Goal: Transaction & Acquisition: Purchase product/service

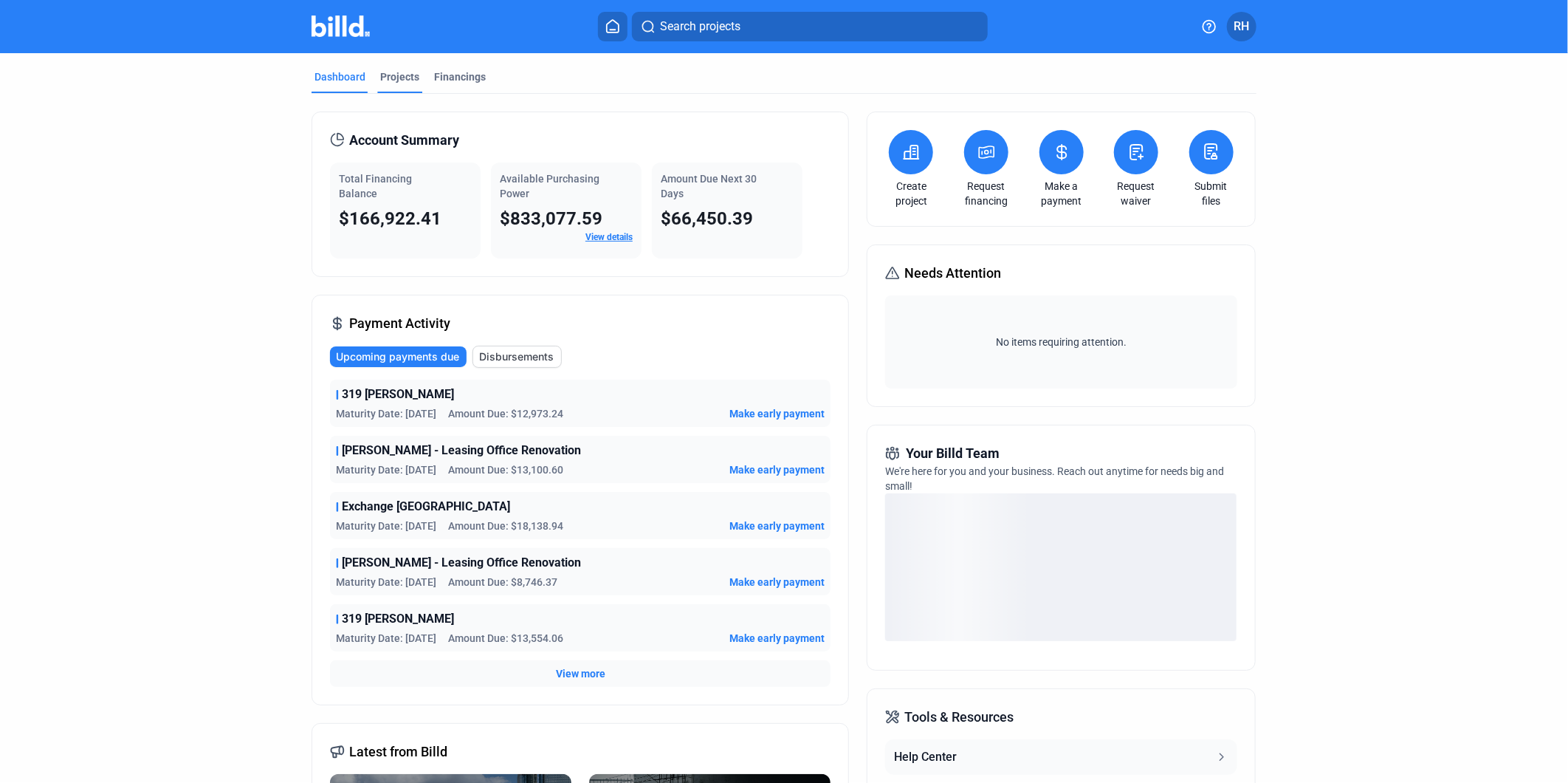
click at [401, 79] on div "Projects" at bounding box center [400, 77] width 39 height 15
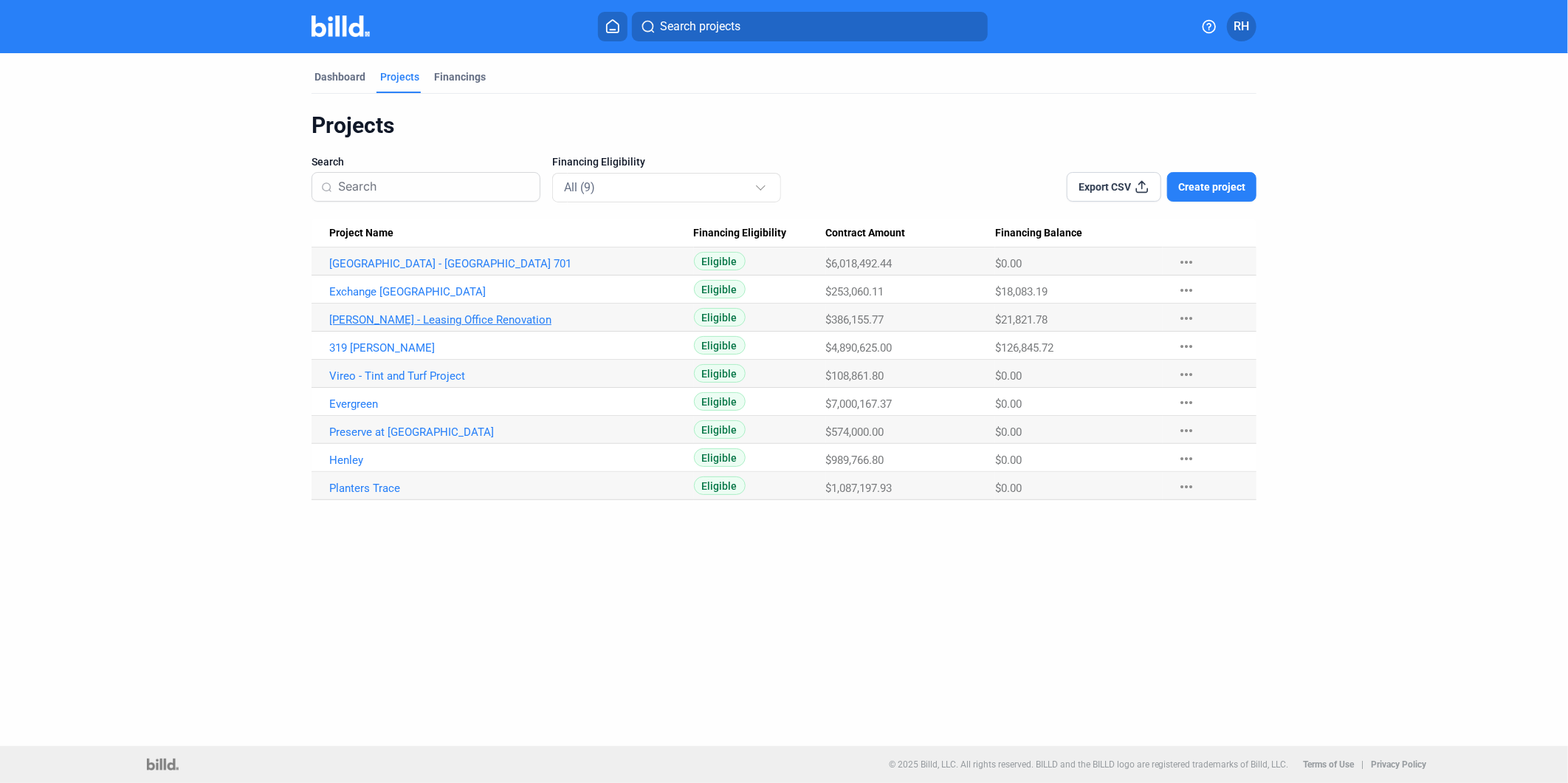
click at [367, 316] on link "[PERSON_NAME] - Leasing Office Renovation" at bounding box center [511, 319] width 365 height 13
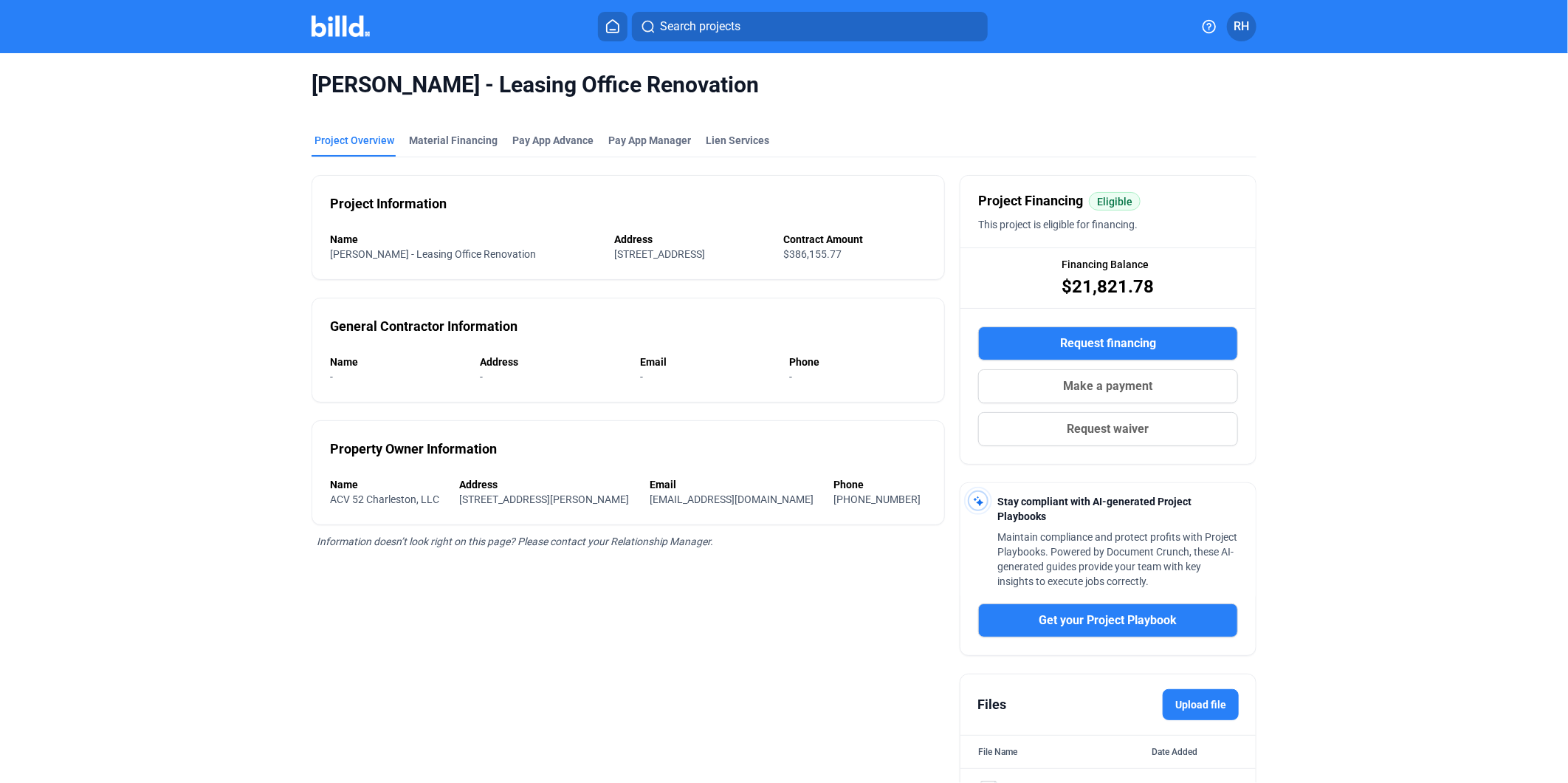
click at [1147, 387] on span "Make a payment" at bounding box center [1109, 386] width 89 height 18
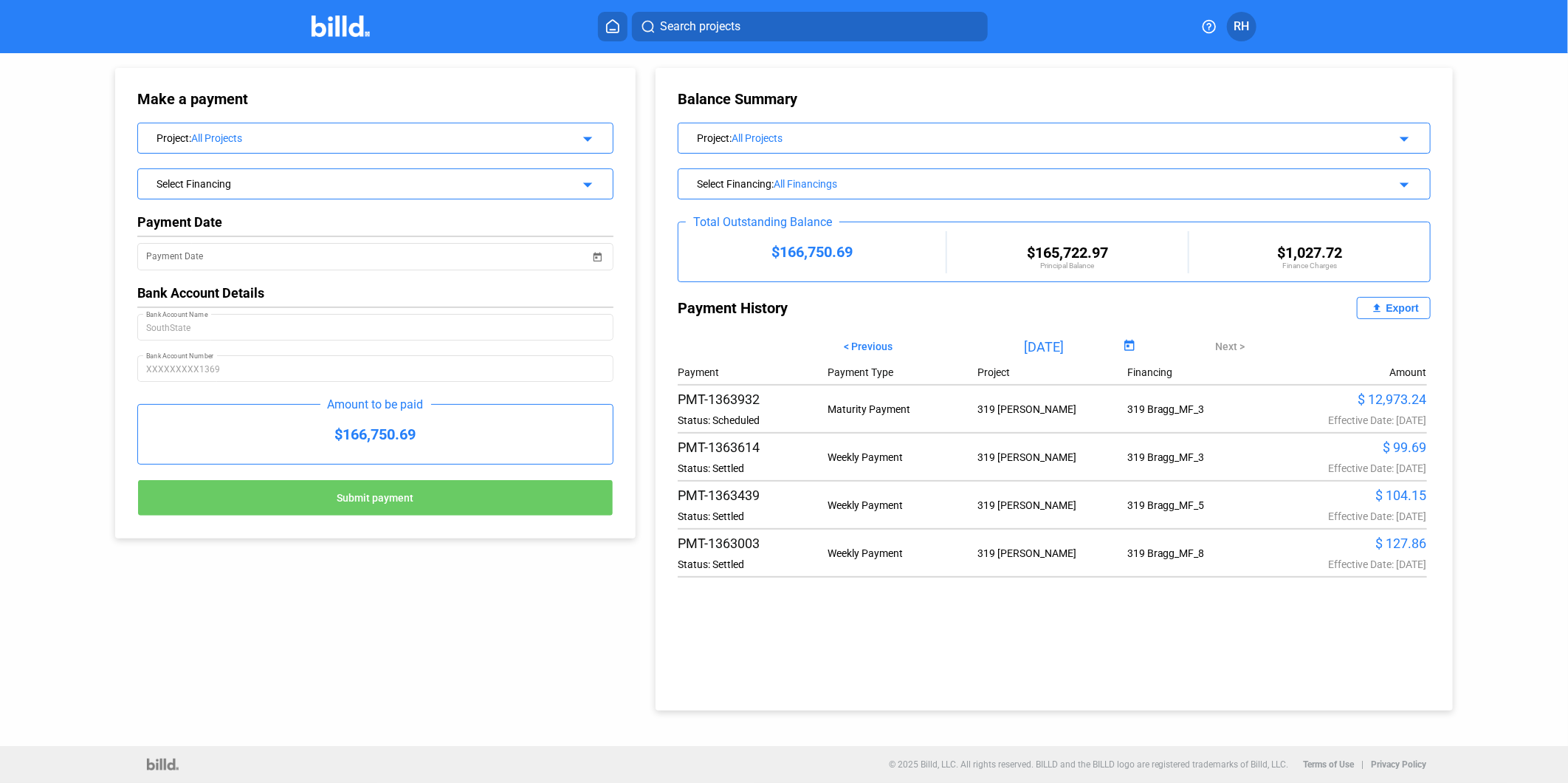
click at [595, 143] on div "Project : All Projects arrow_drop_down" at bounding box center [375, 136] width 475 height 26
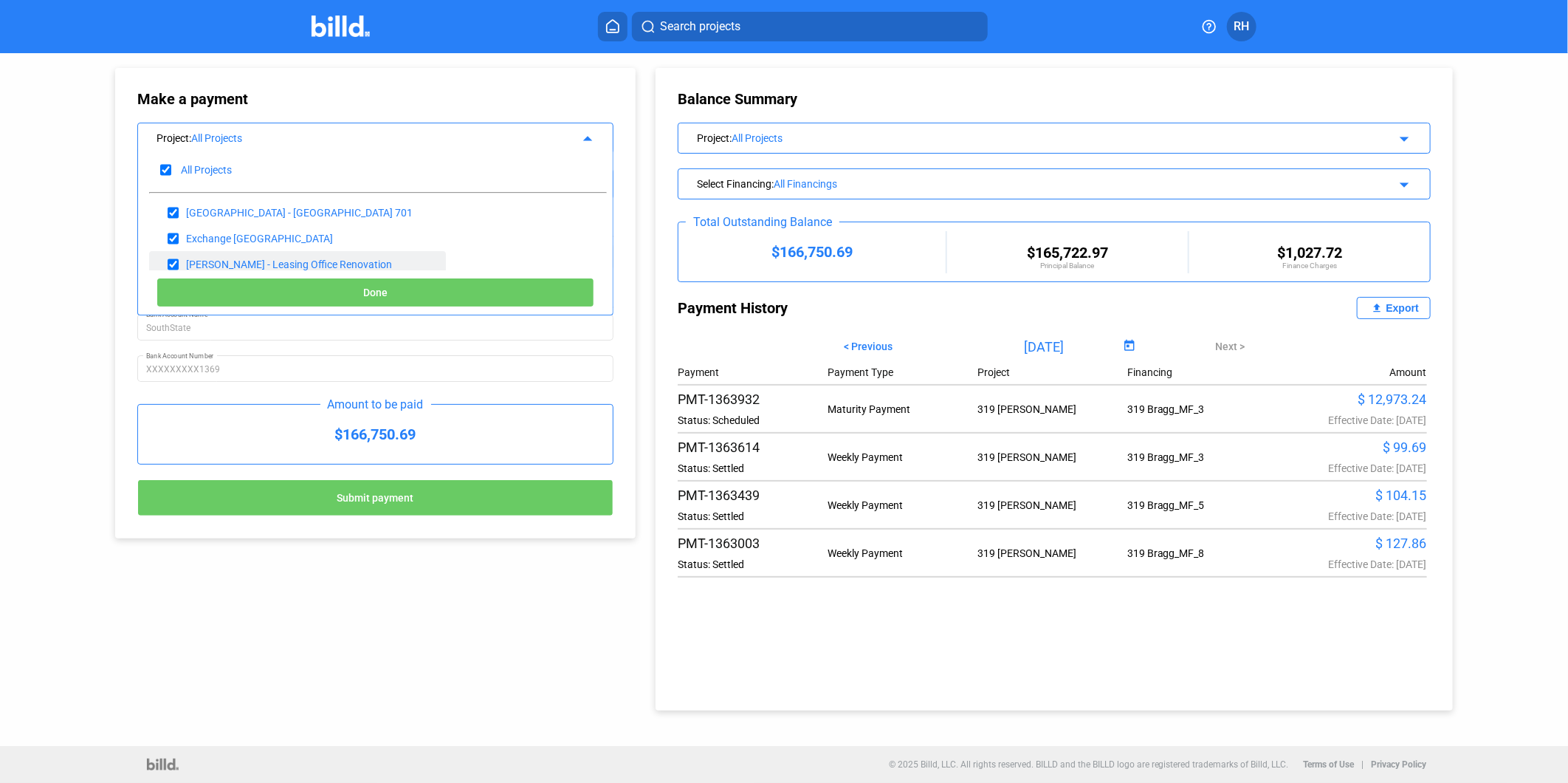
click at [320, 266] on div "[PERSON_NAME] - Leasing Office Renovation" at bounding box center [289, 264] width 206 height 12
click at [166, 171] on input "checkbox" at bounding box center [166, 169] width 11 height 22
checkbox input "false"
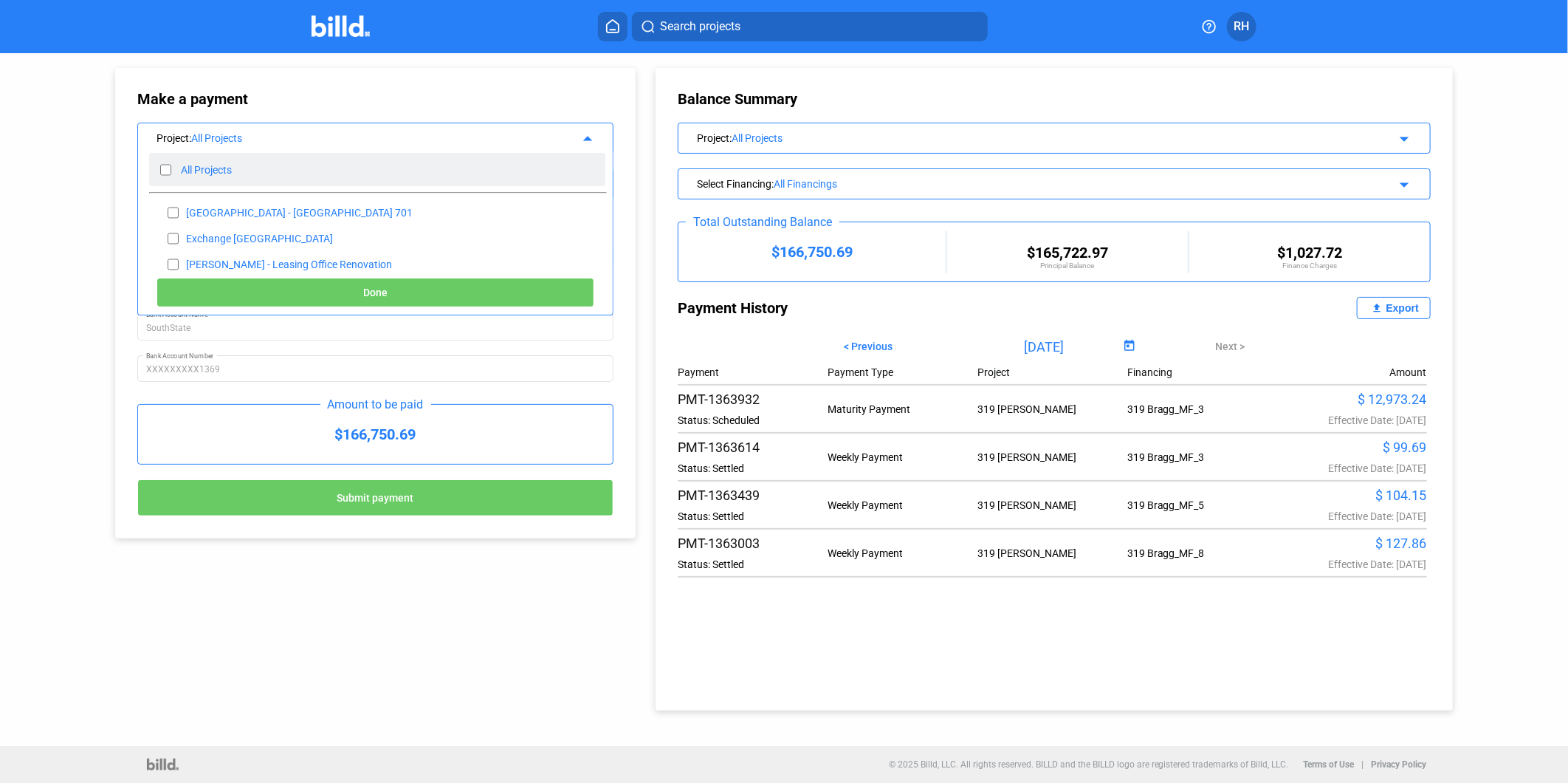
checkbox input "false"
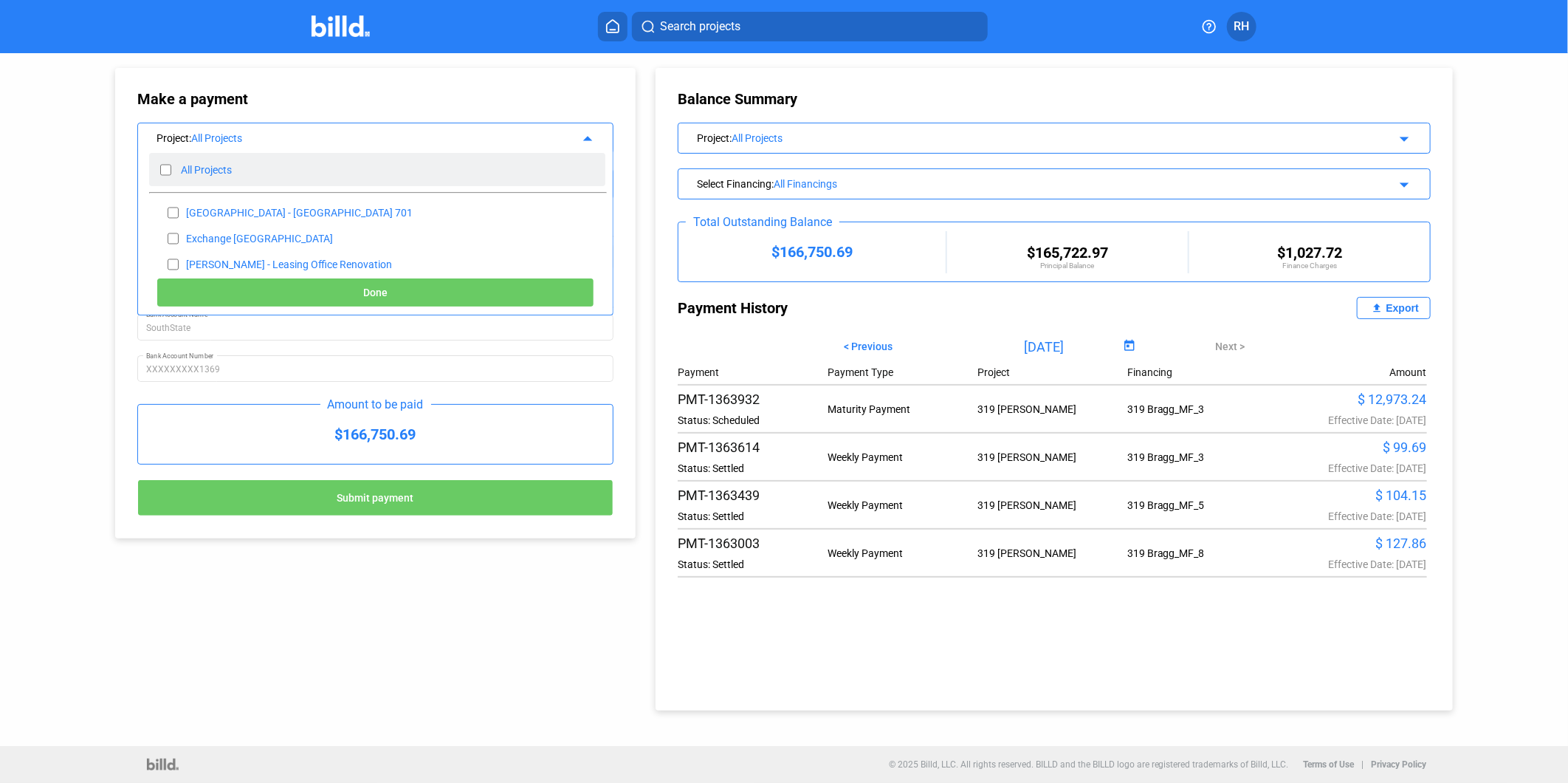
checkbox input "false"
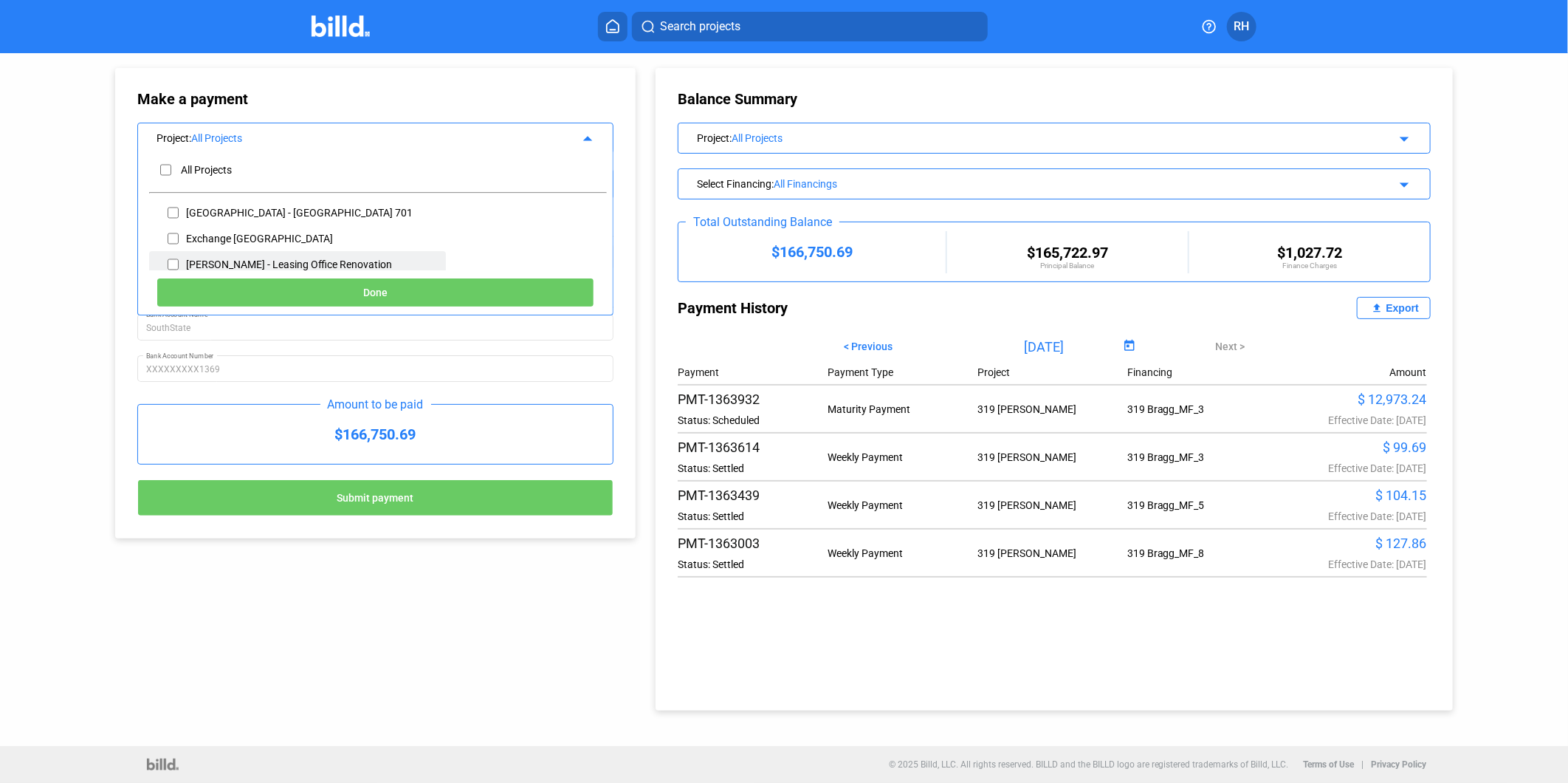
click at [173, 266] on input "checkbox" at bounding box center [173, 264] width 11 height 22
checkbox input "true"
click at [359, 291] on button "Done" at bounding box center [375, 292] width 438 height 29
type input "[DATE]"
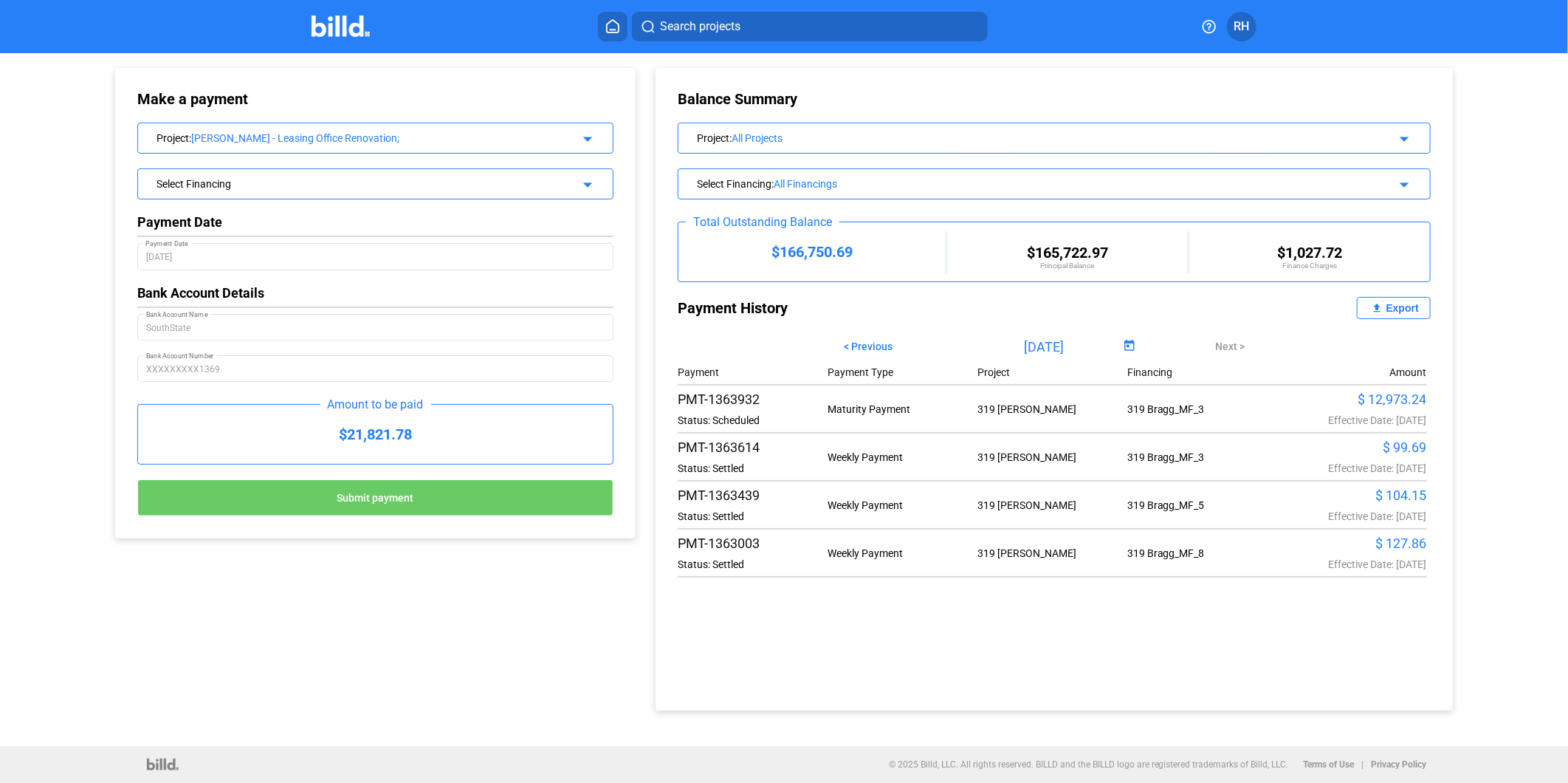
click at [595, 191] on div "Select Financing arrow_drop_down" at bounding box center [375, 182] width 475 height 26
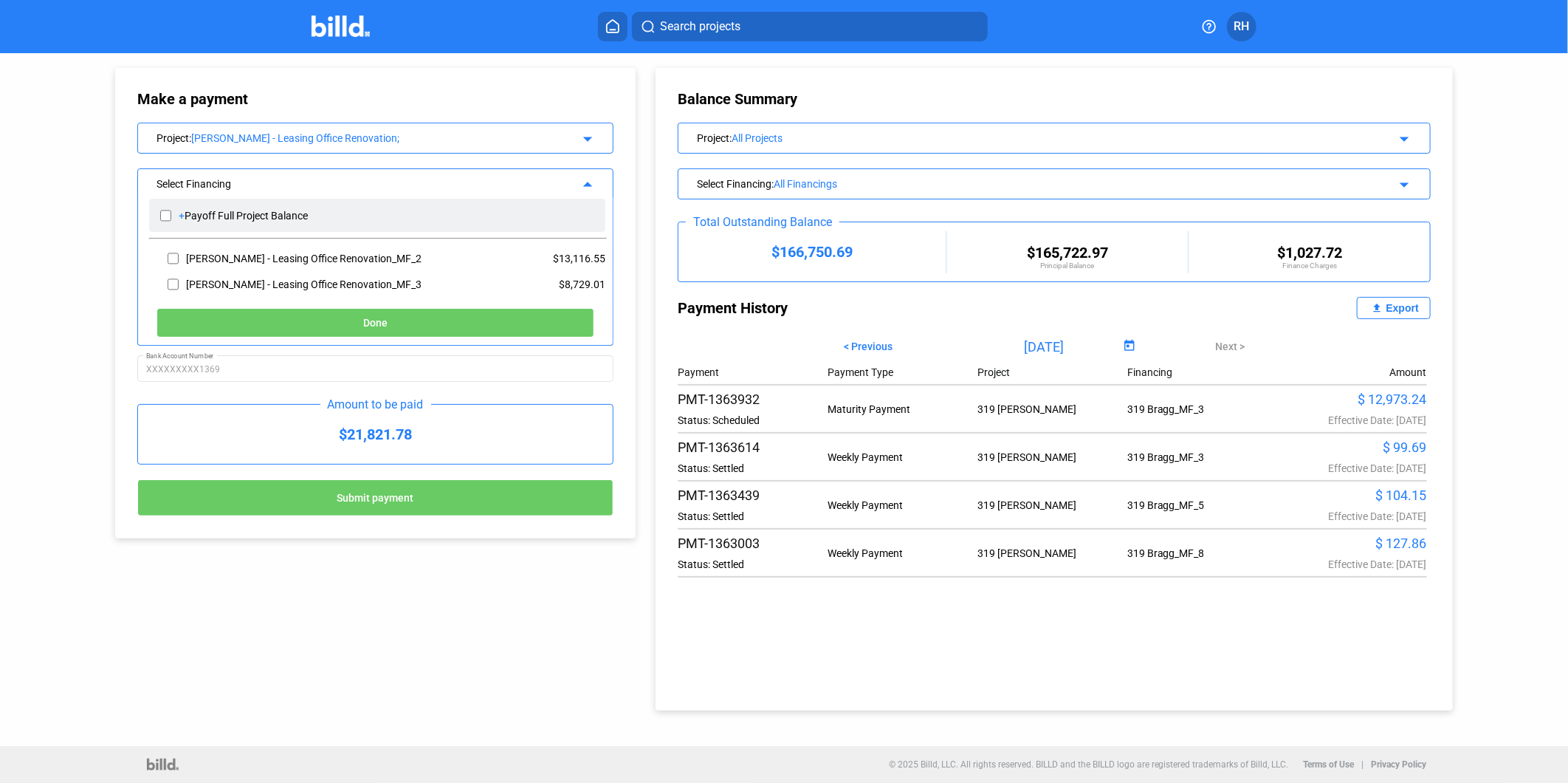
click at [163, 213] on input "checkbox" at bounding box center [166, 215] width 11 height 22
checkbox input "true"
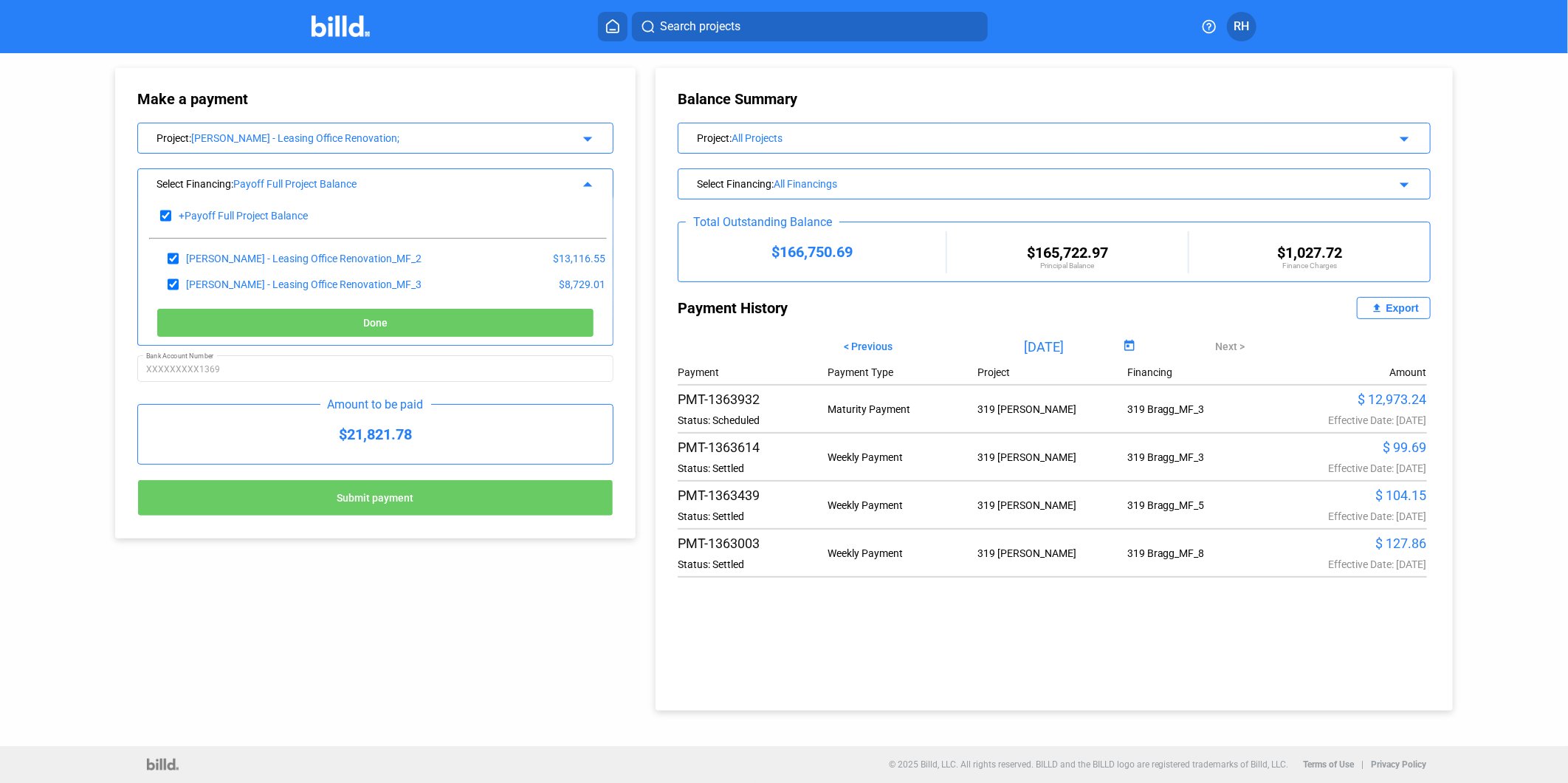
click at [393, 316] on button "Done" at bounding box center [375, 322] width 438 height 29
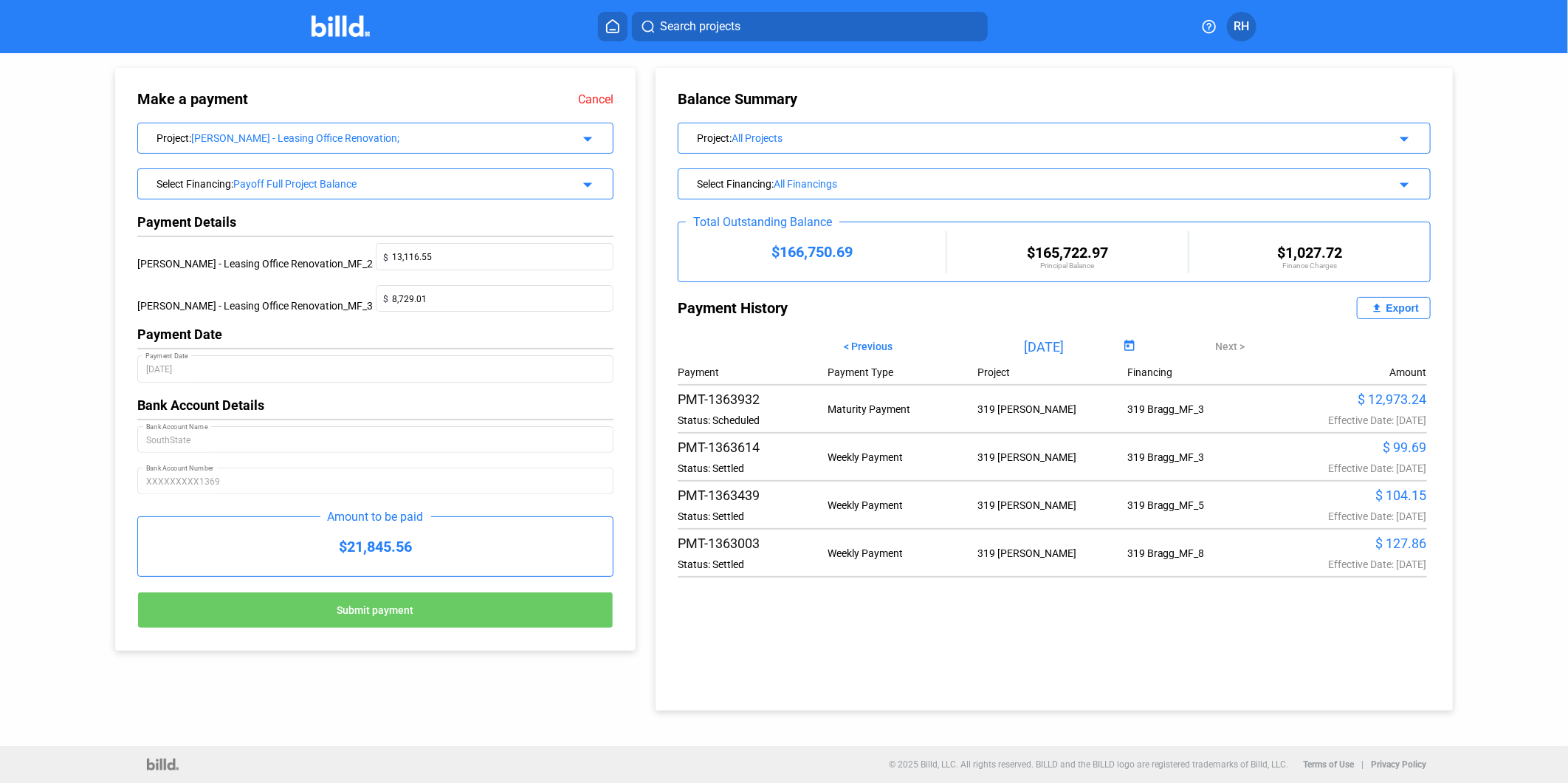
click at [382, 609] on span "Submit payment" at bounding box center [376, 610] width 77 height 12
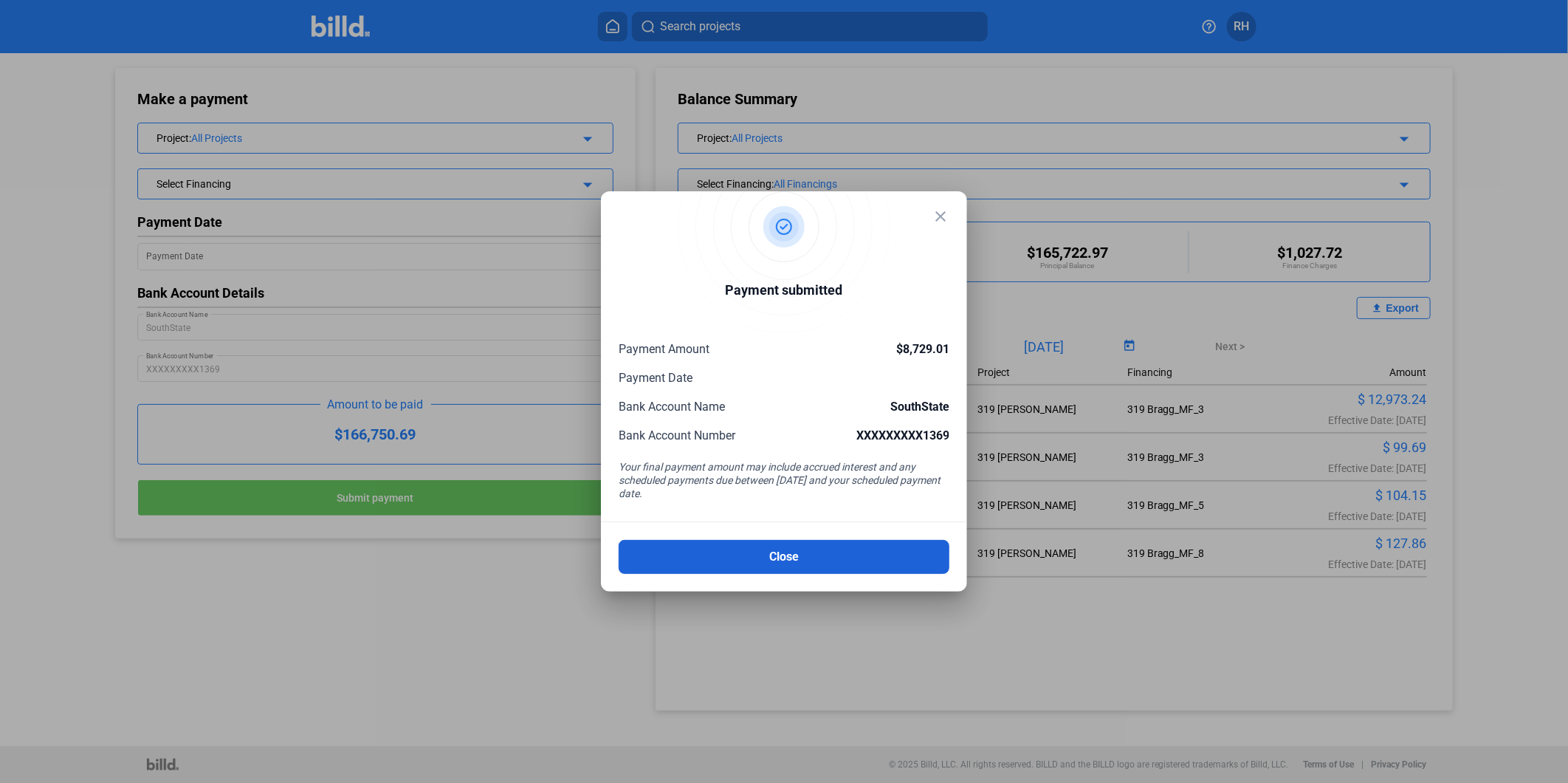
click at [805, 557] on button "Close" at bounding box center [784, 556] width 331 height 34
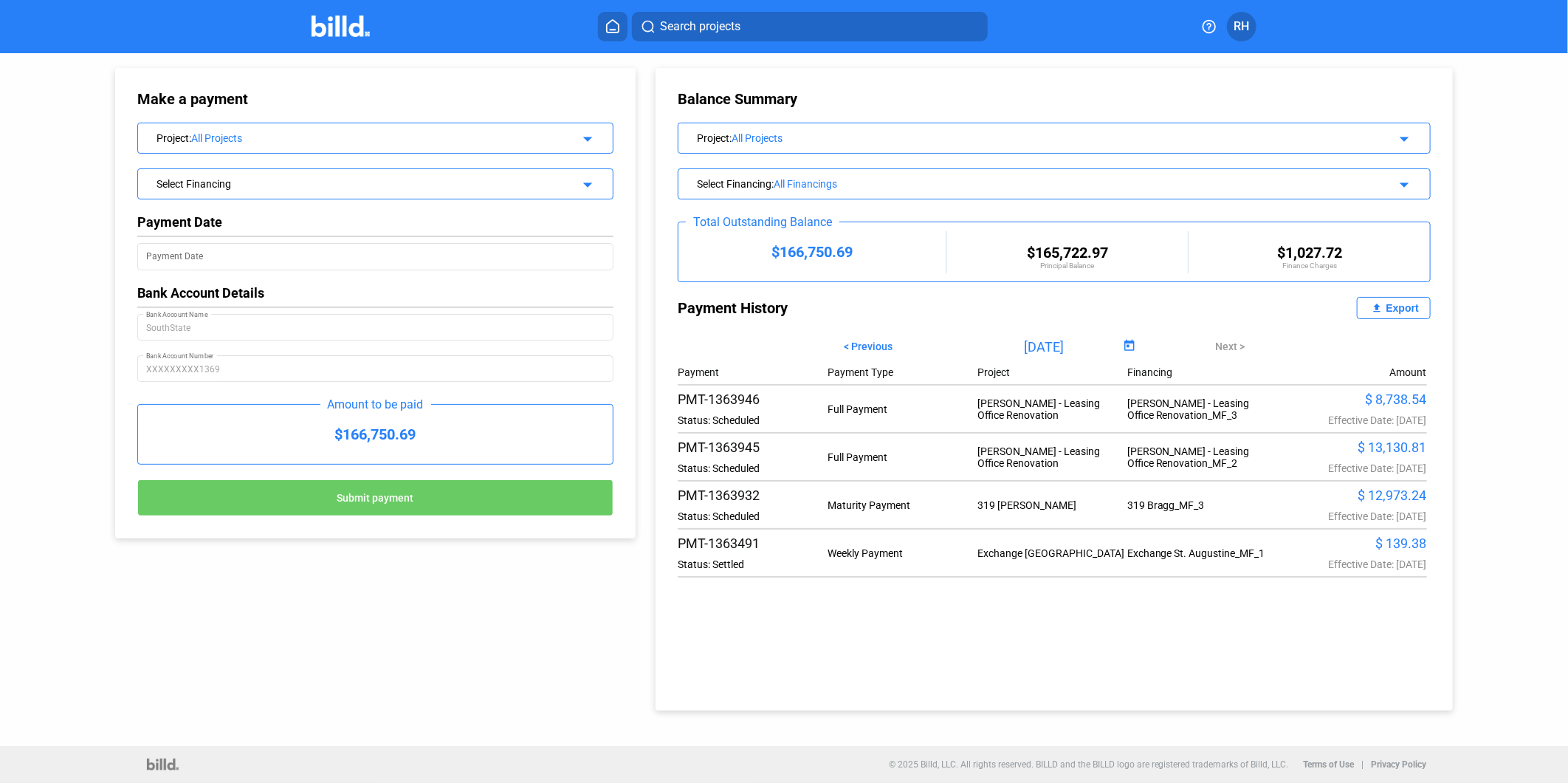
click at [589, 131] on mat-icon "arrow_drop_down" at bounding box center [586, 136] width 18 height 18
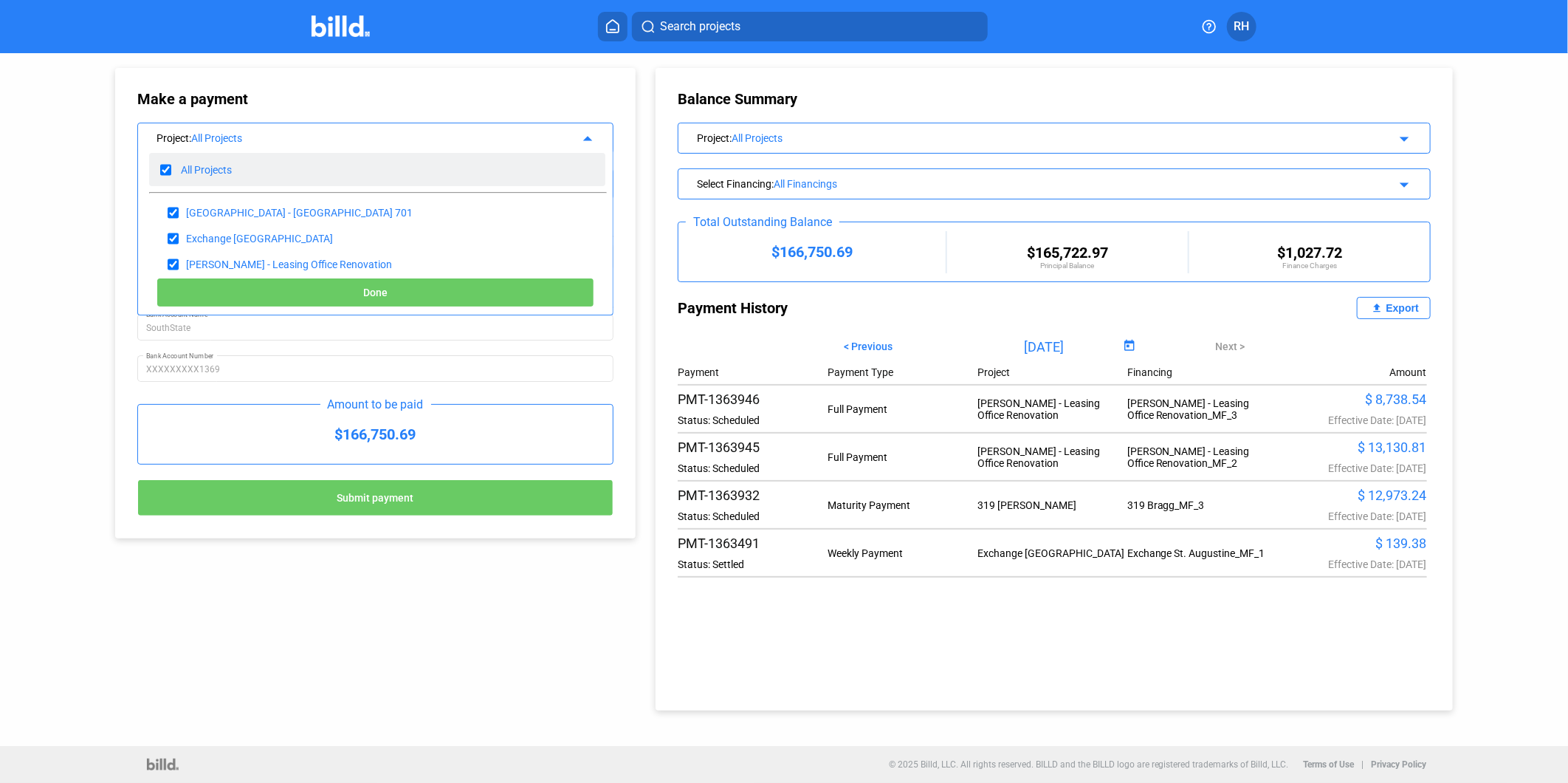
click at [166, 170] on input "checkbox" at bounding box center [166, 169] width 11 height 22
checkbox input "false"
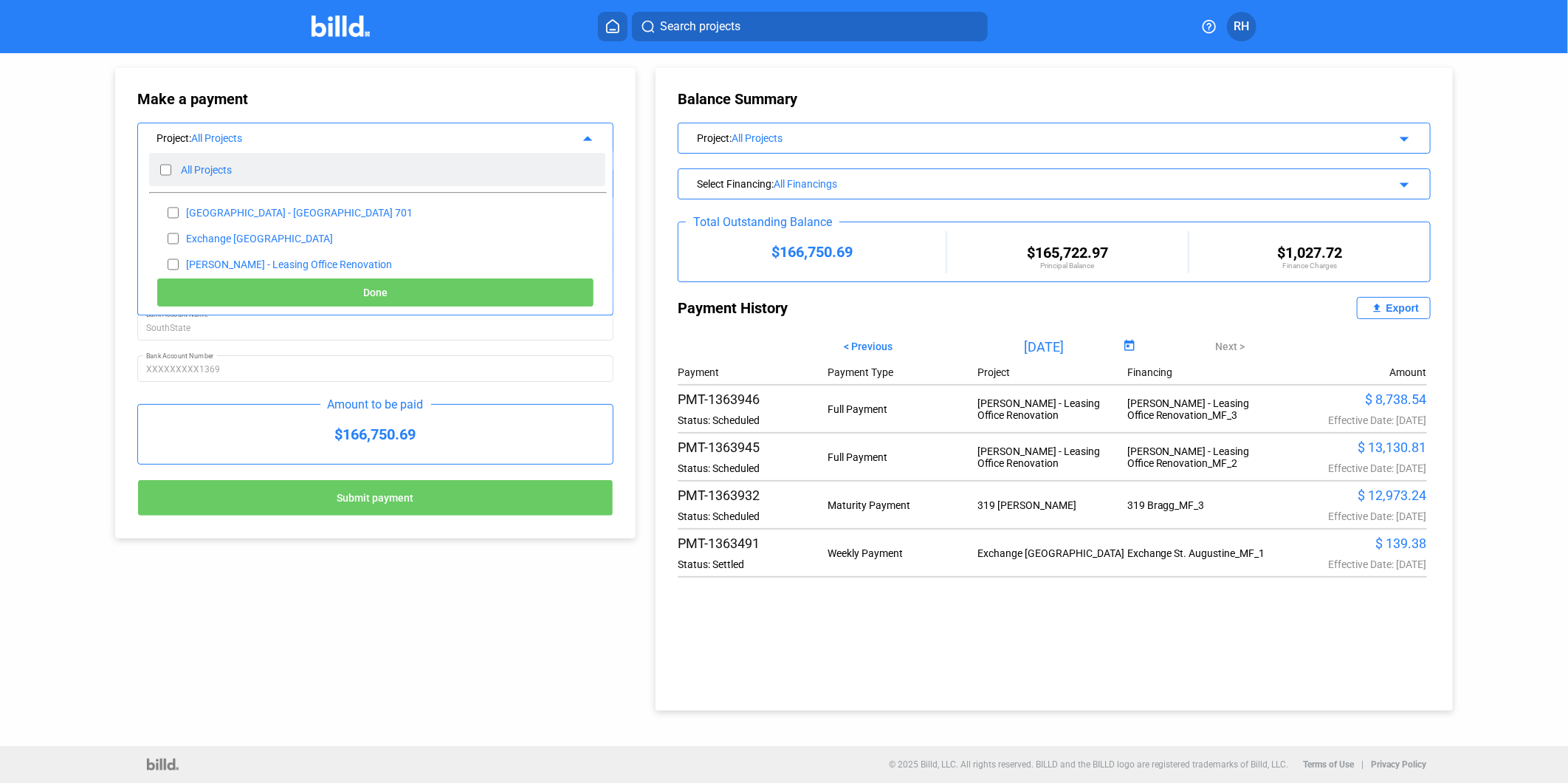
checkbox input "false"
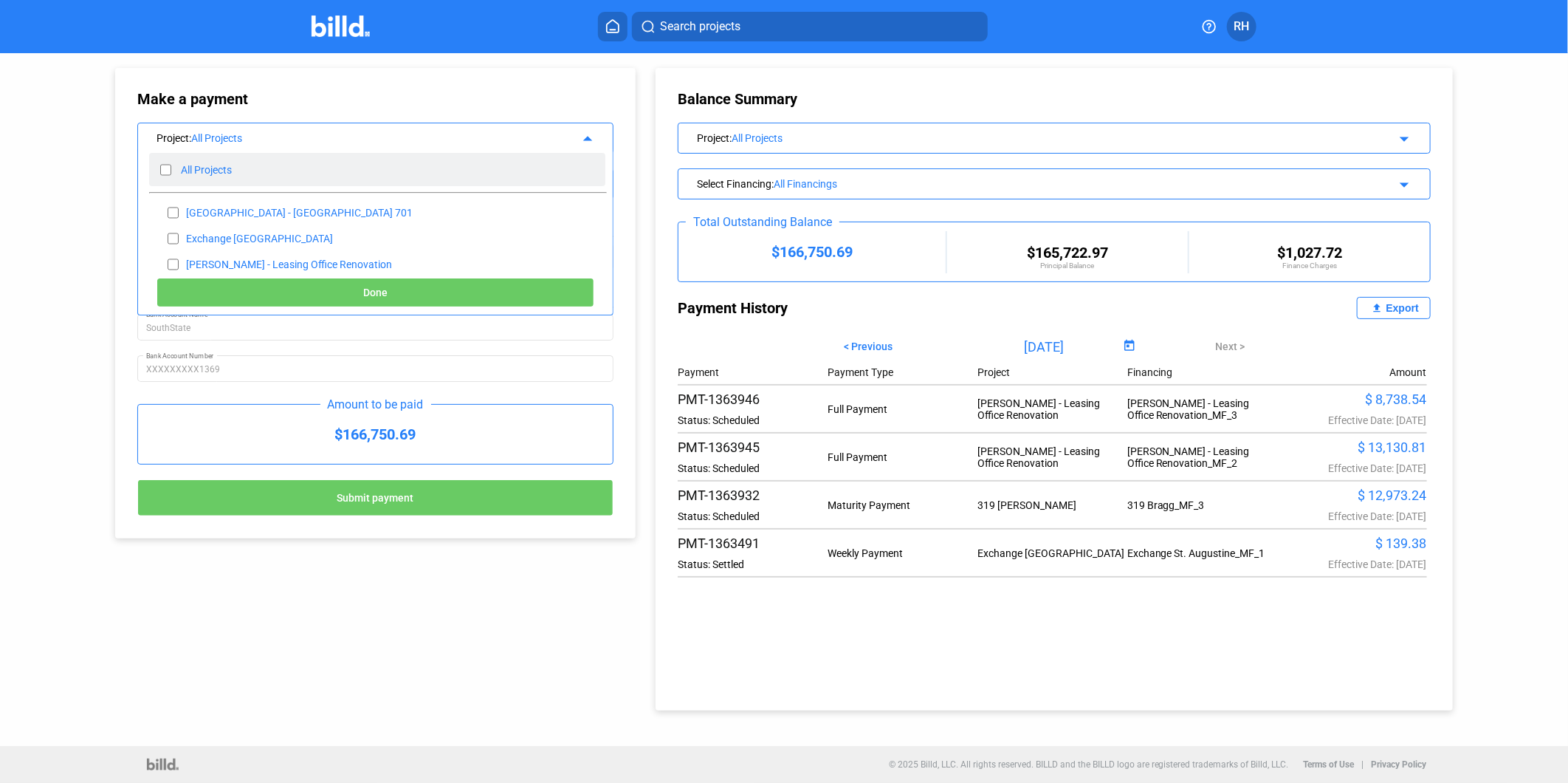
checkbox input "false"
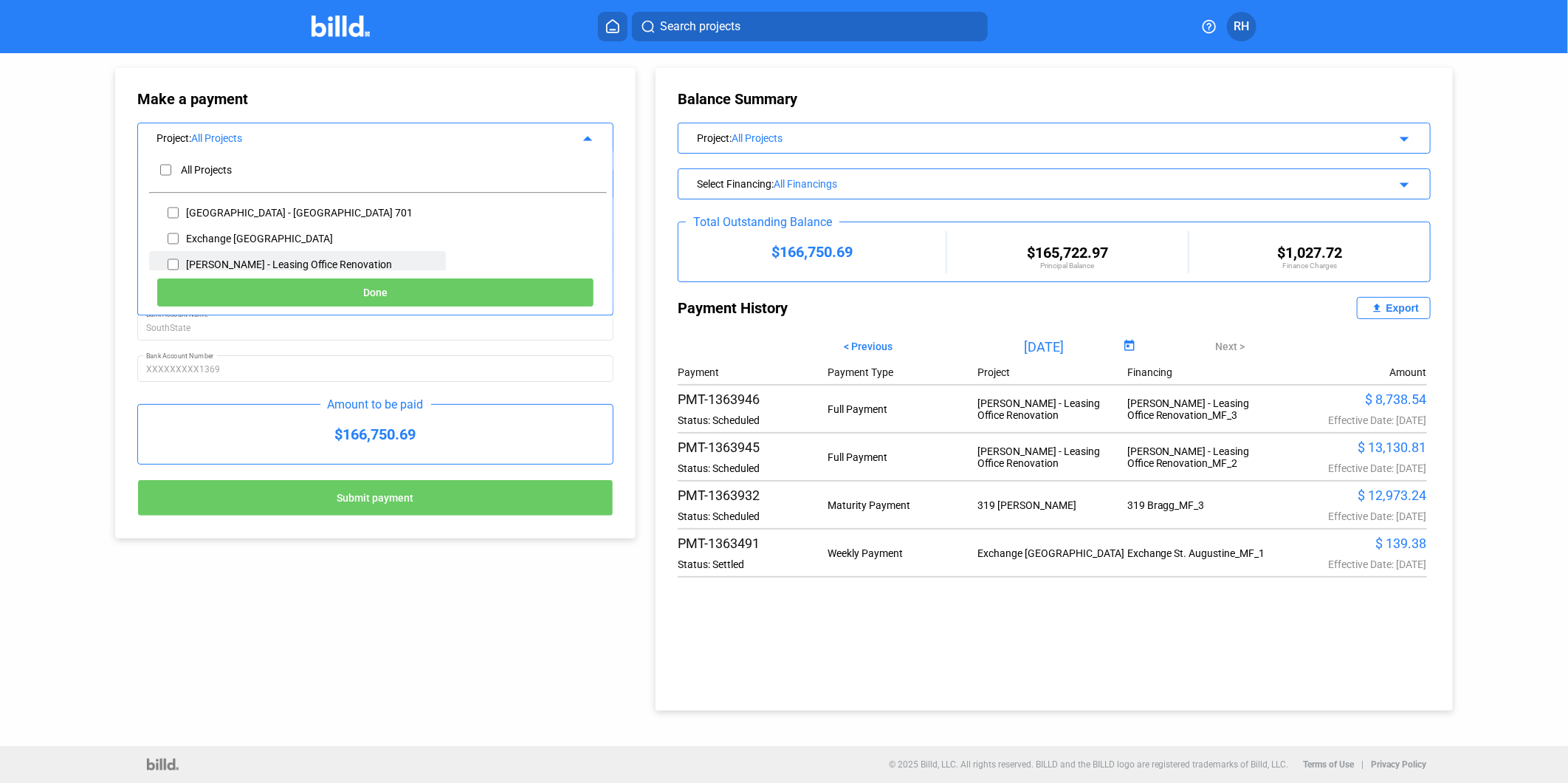
click at [173, 260] on input "checkbox" at bounding box center [173, 264] width 11 height 22
checkbox input "true"
click at [375, 283] on button "Done" at bounding box center [375, 292] width 438 height 29
type input "[DATE]"
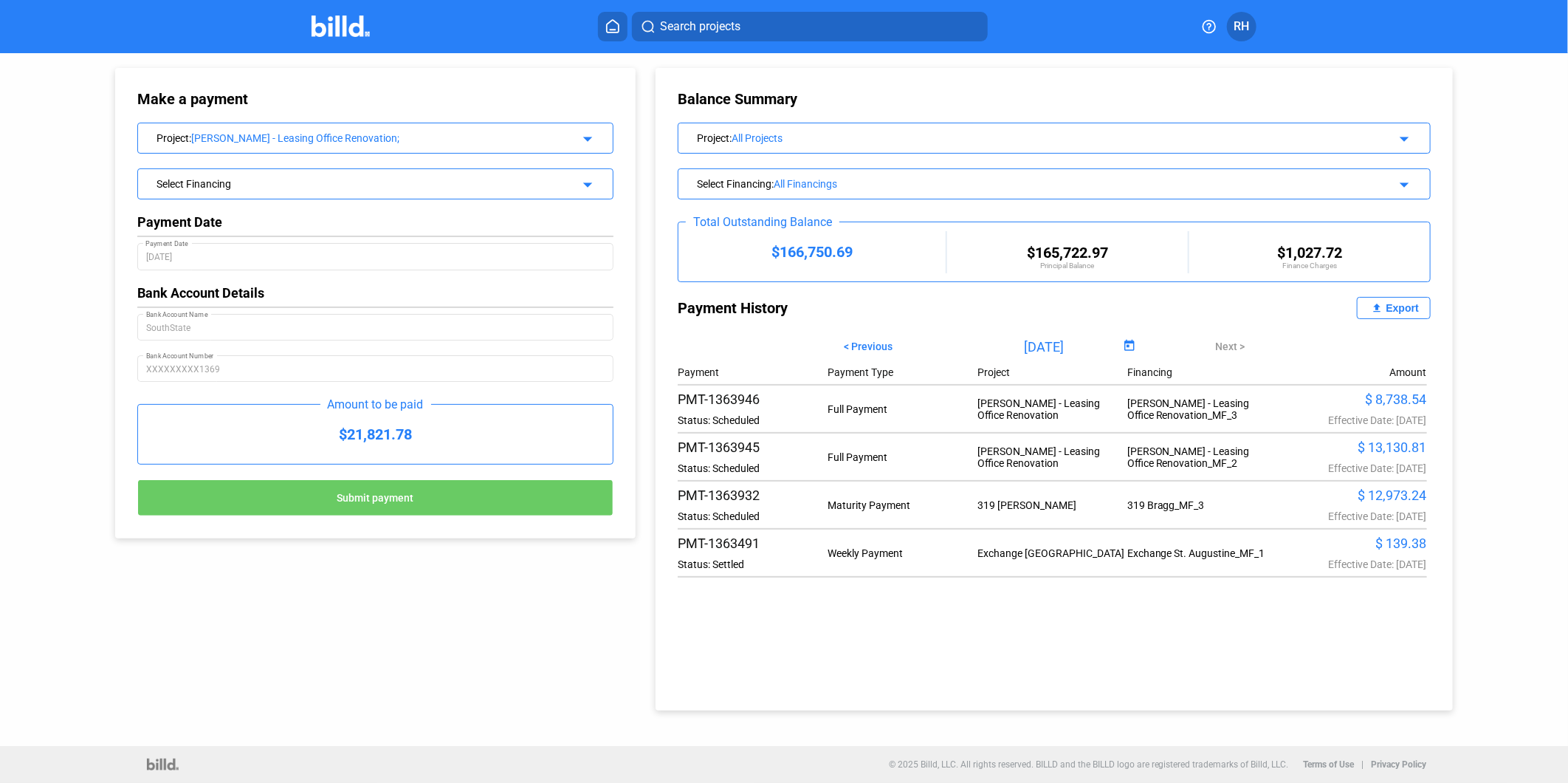
click at [595, 145] on div "Project : [PERSON_NAME] - Leasing Office Renovation; arrow_drop_down" at bounding box center [375, 136] width 475 height 26
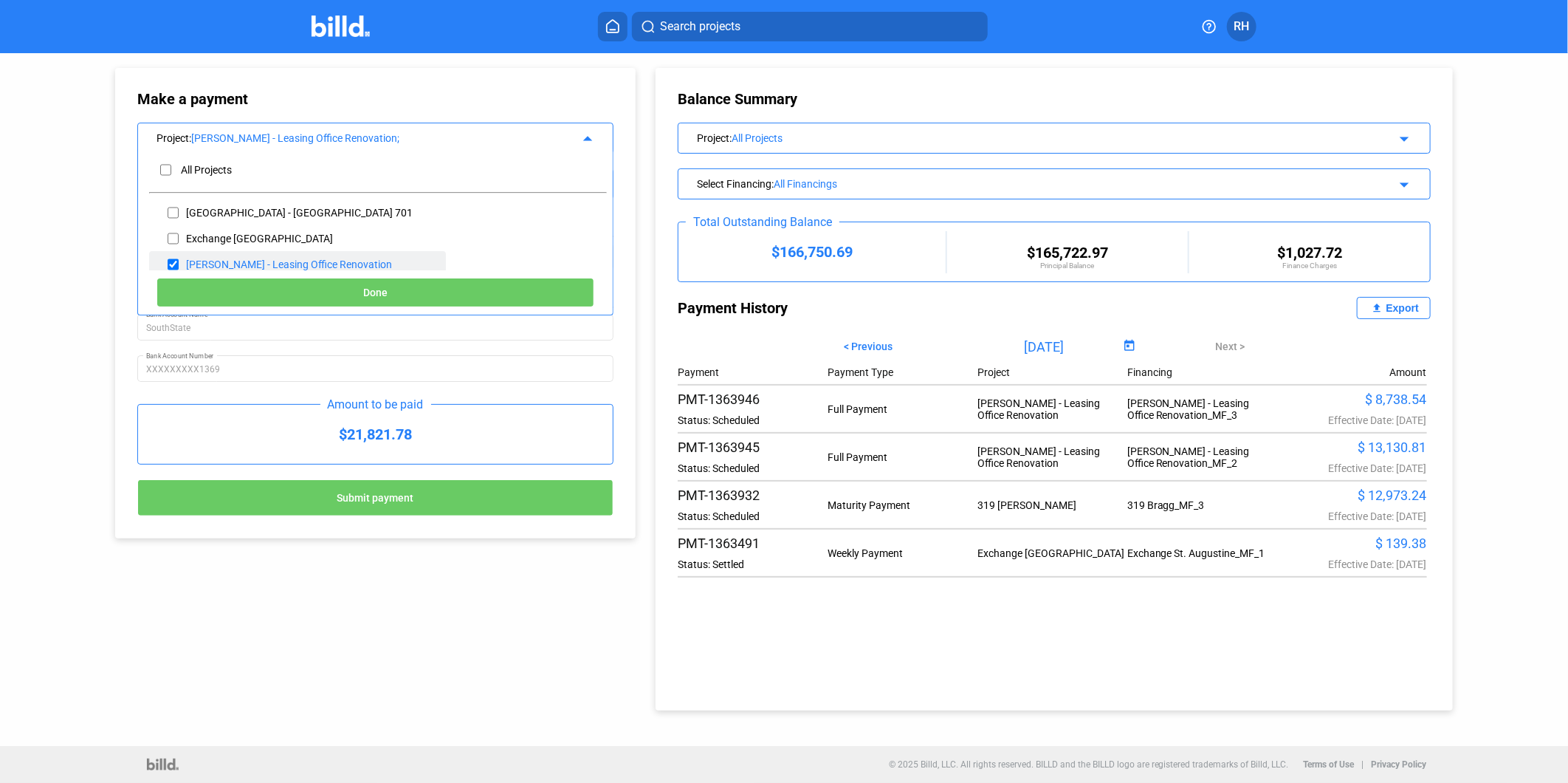
click at [171, 265] on input "checkbox" at bounding box center [173, 264] width 11 height 22
checkbox input "false"
click at [170, 239] on input "checkbox" at bounding box center [173, 238] width 11 height 22
checkbox input "true"
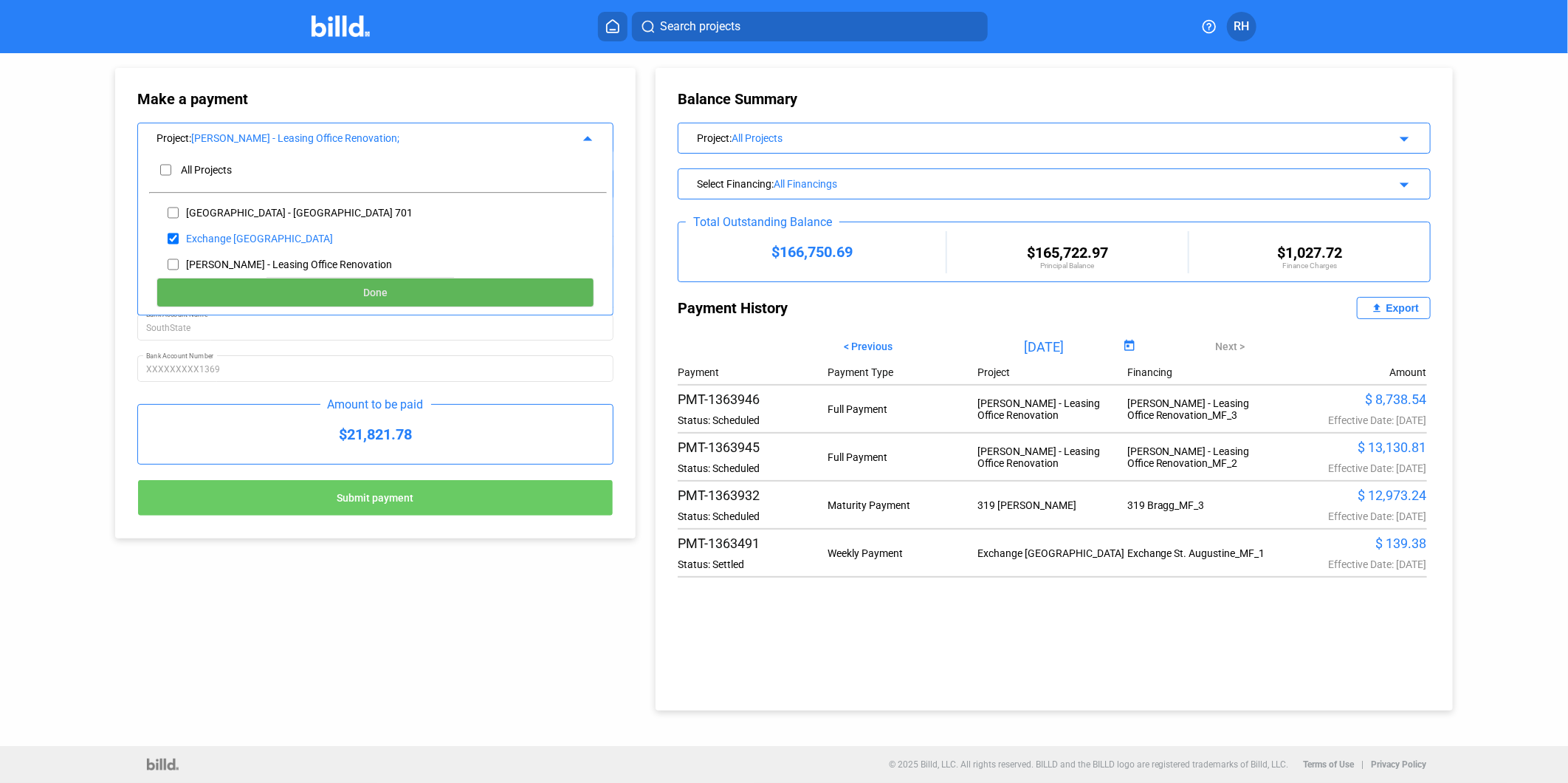
click at [337, 298] on button "Done" at bounding box center [375, 292] width 438 height 29
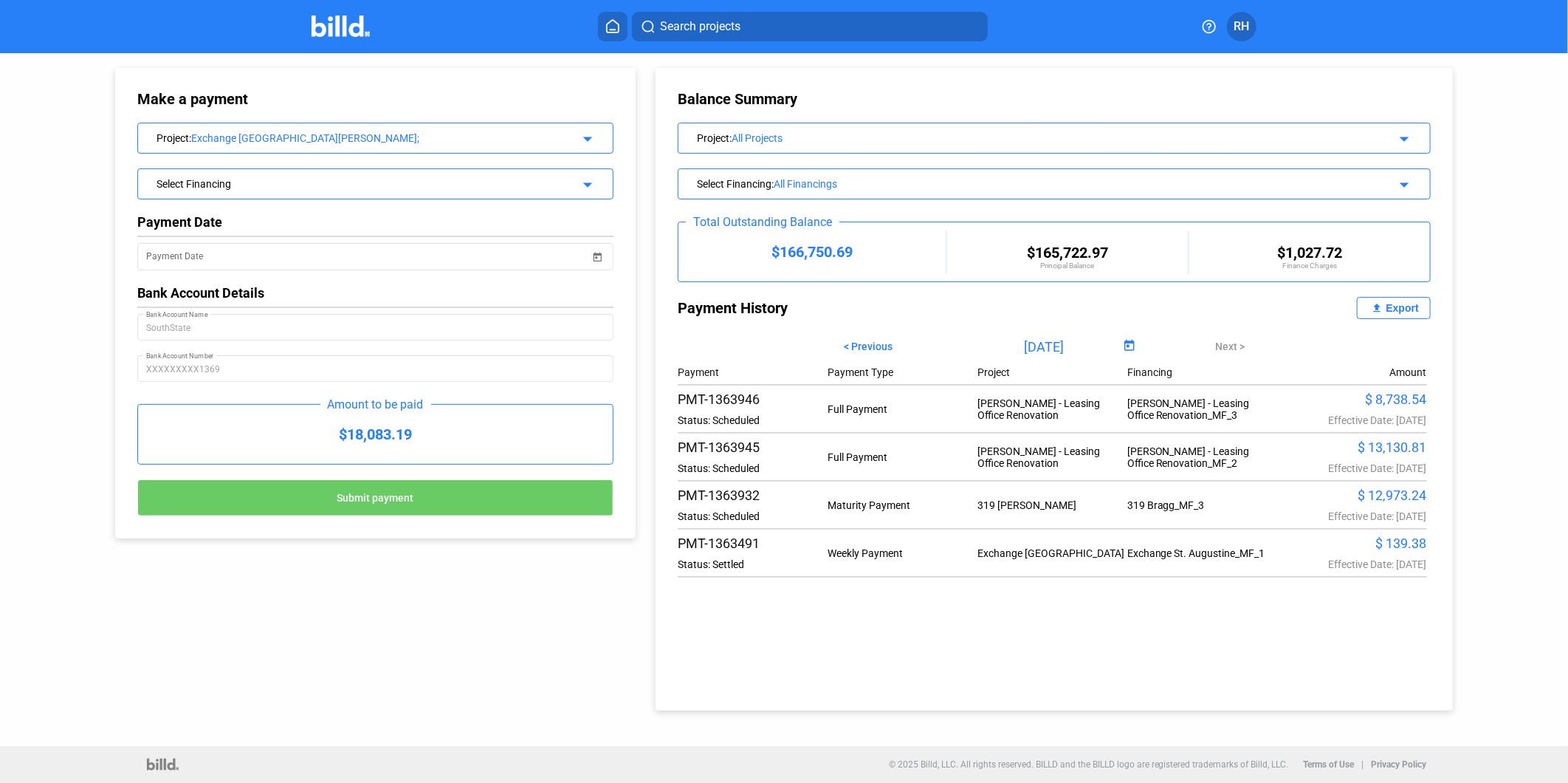
click at [586, 182] on mat-icon "arrow_drop_down" at bounding box center [586, 183] width 18 height 18
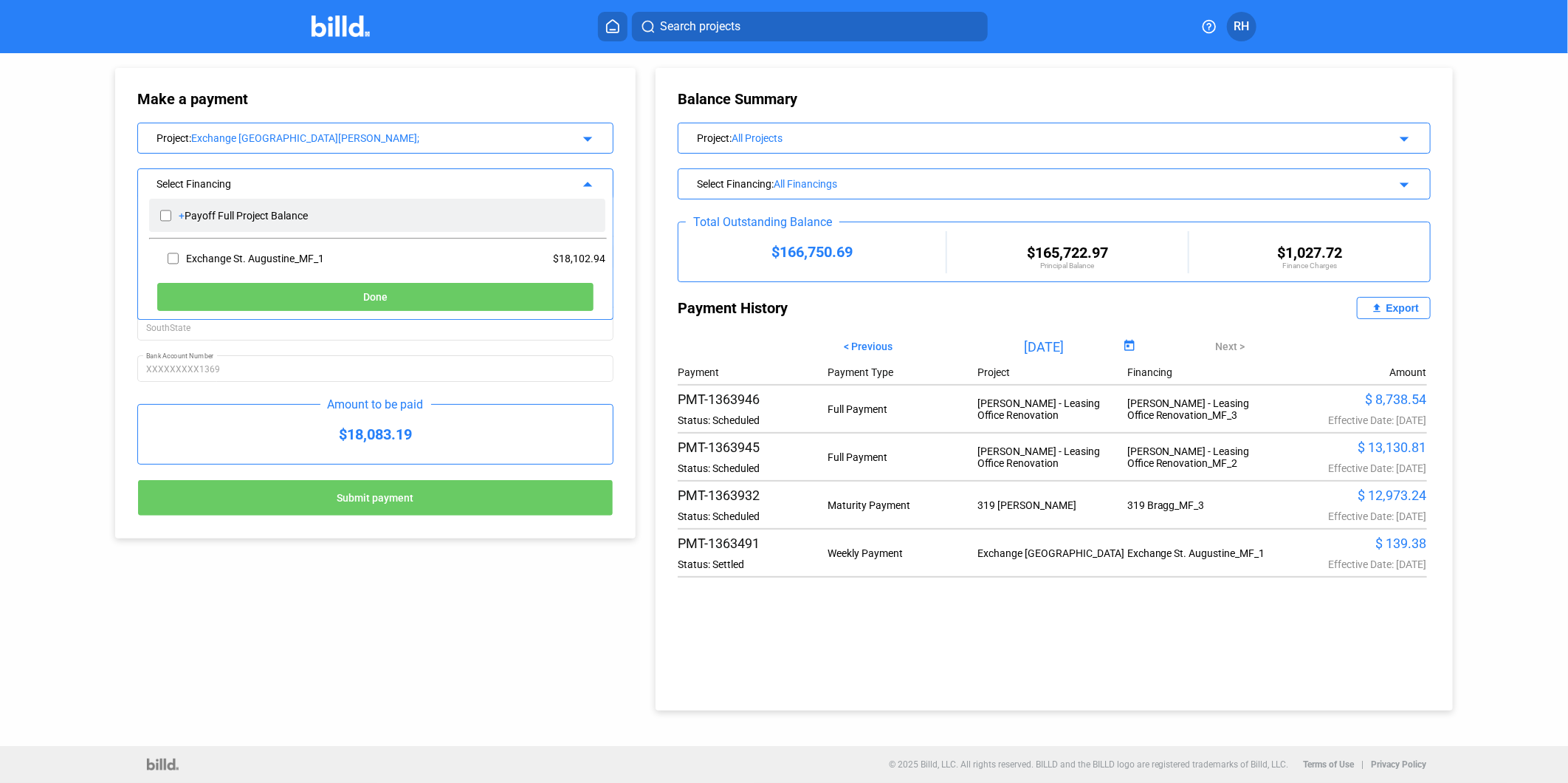
click at [164, 215] on input "checkbox" at bounding box center [166, 215] width 11 height 22
checkbox input "true"
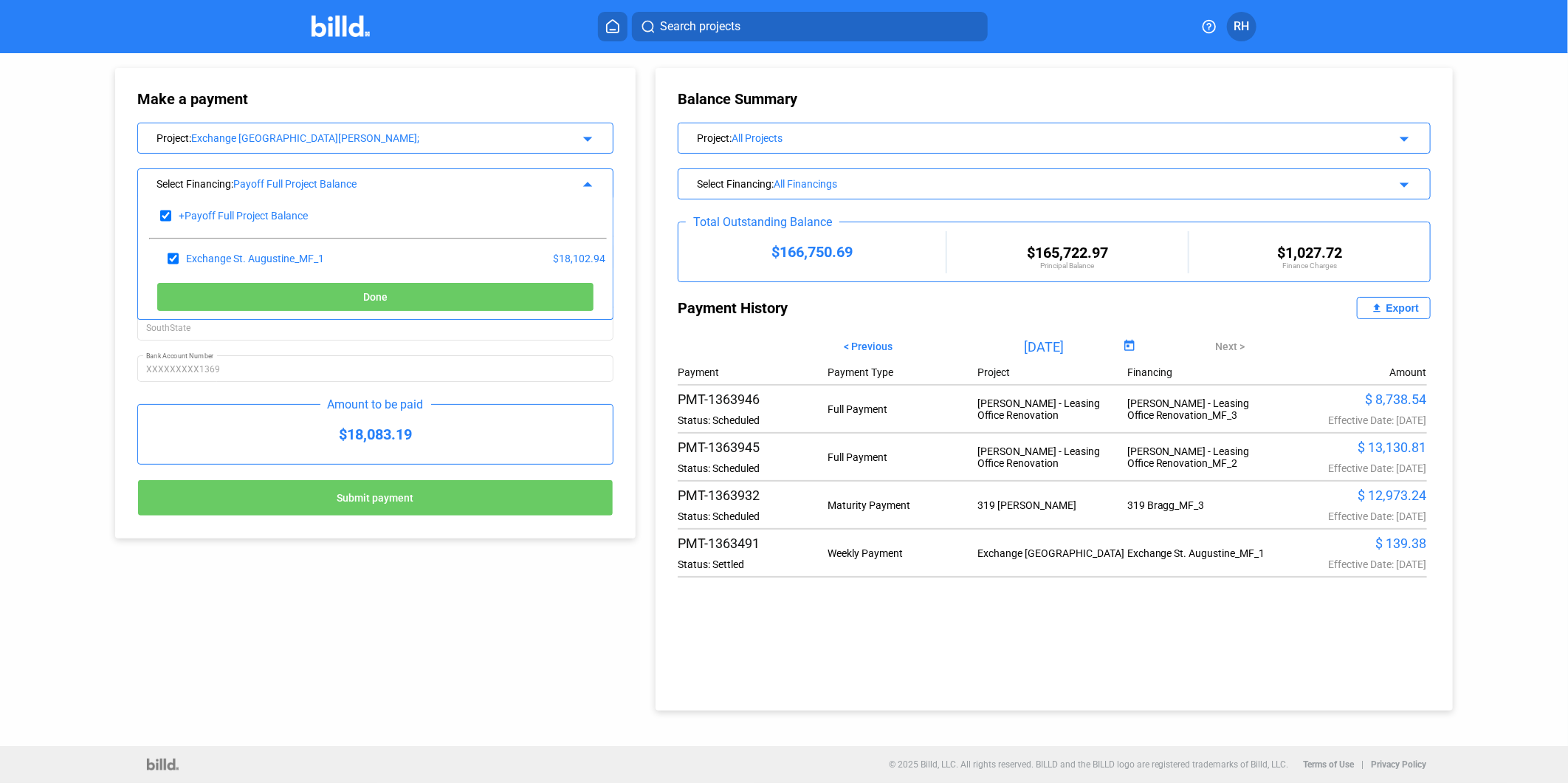
click at [348, 289] on button "Done" at bounding box center [375, 296] width 438 height 29
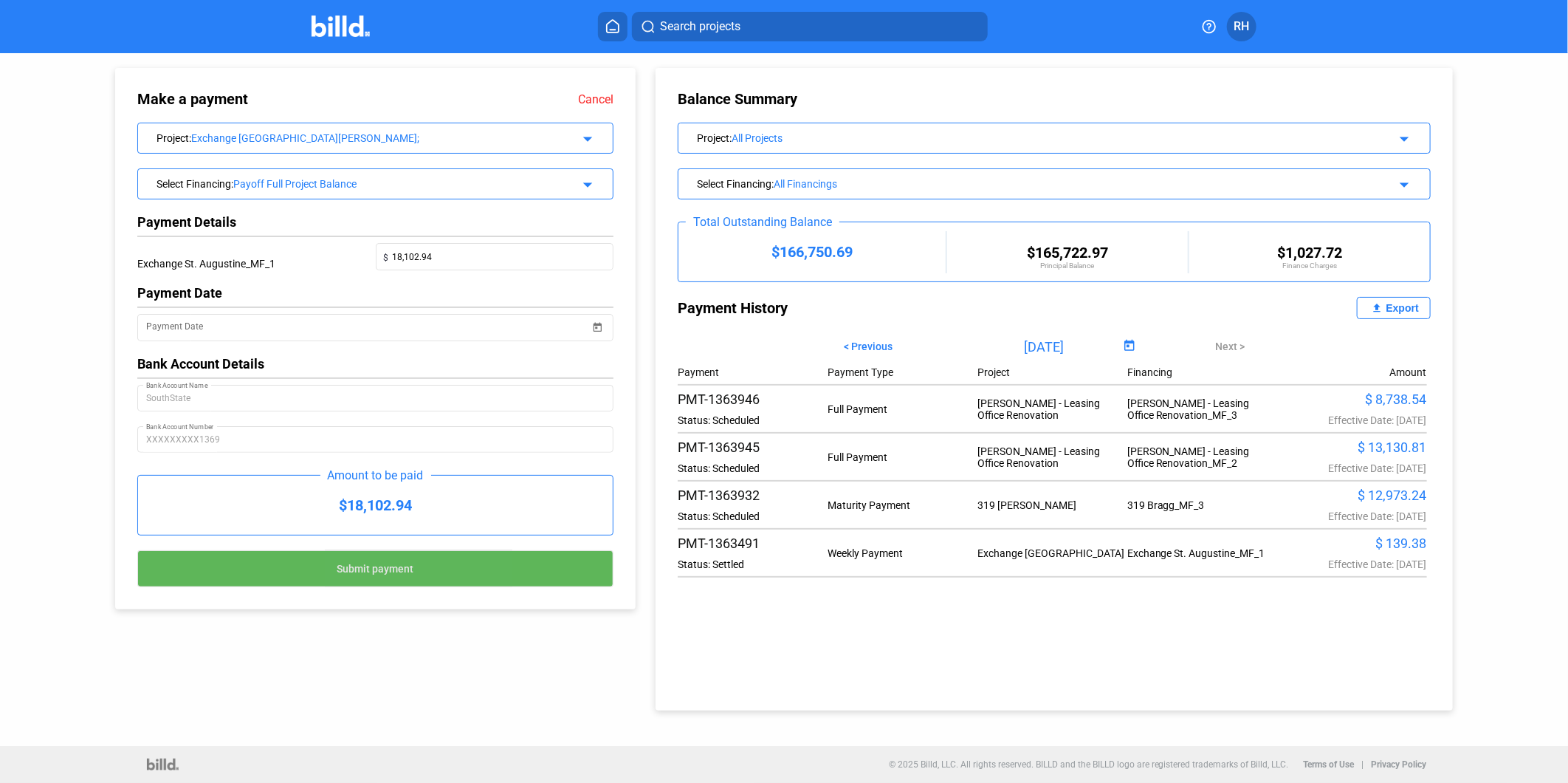
click at [390, 570] on span "Submit payment" at bounding box center [376, 568] width 77 height 12
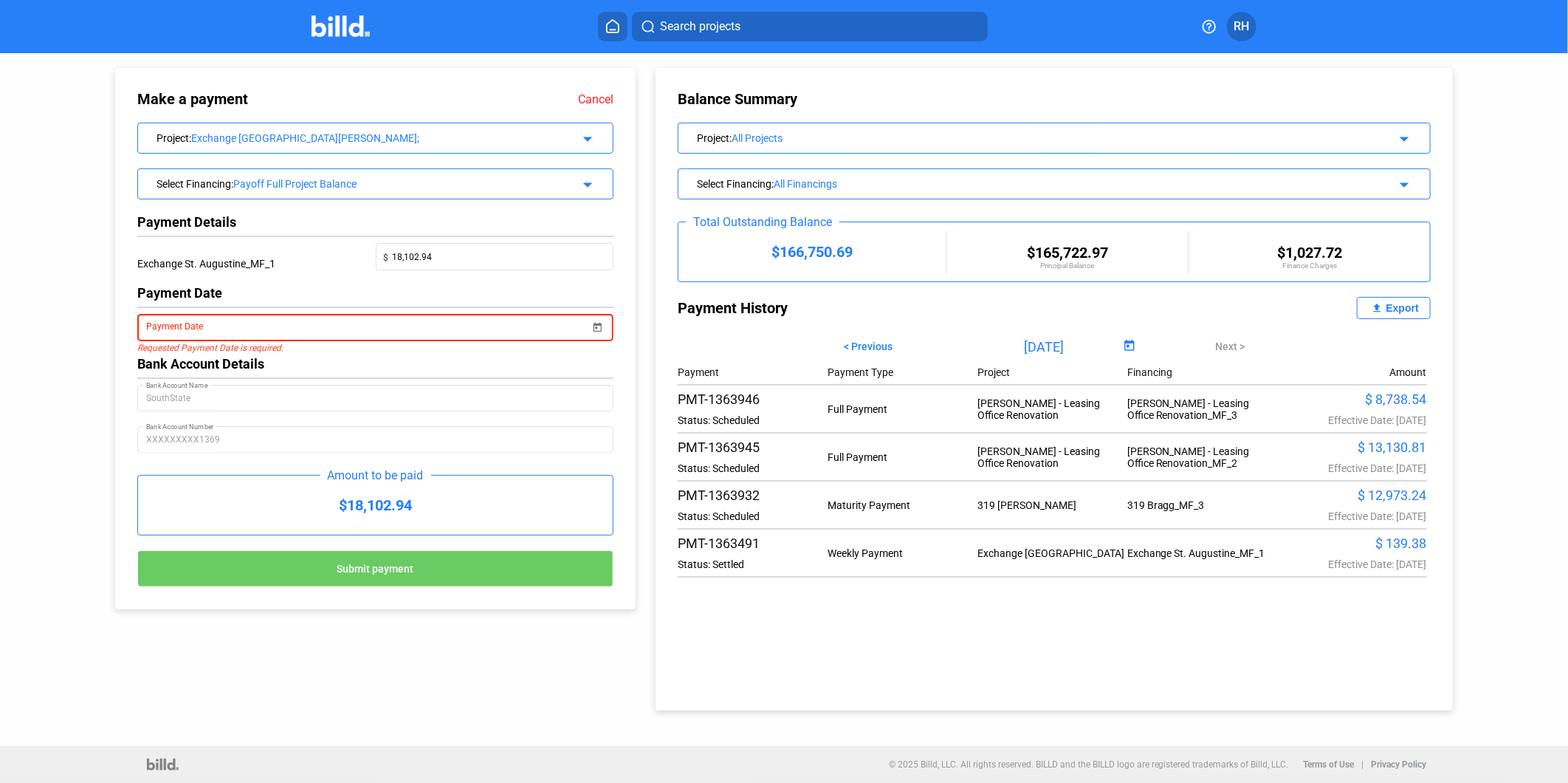
click at [605, 331] on span "Open calendar" at bounding box center [598, 318] width 36 height 36
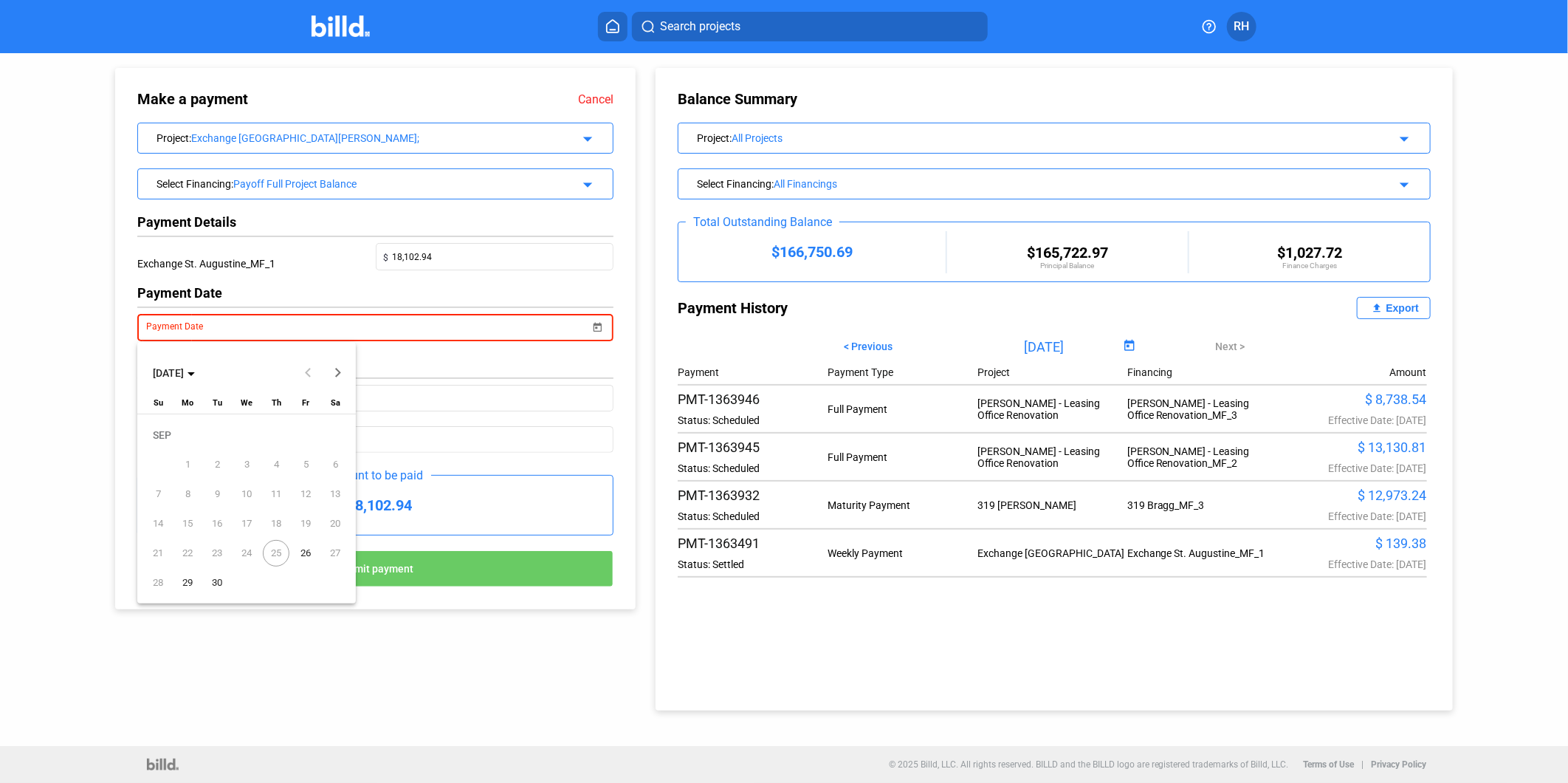
click at [269, 553] on span "25" at bounding box center [276, 553] width 27 height 27
click at [304, 552] on span "26" at bounding box center [306, 553] width 27 height 27
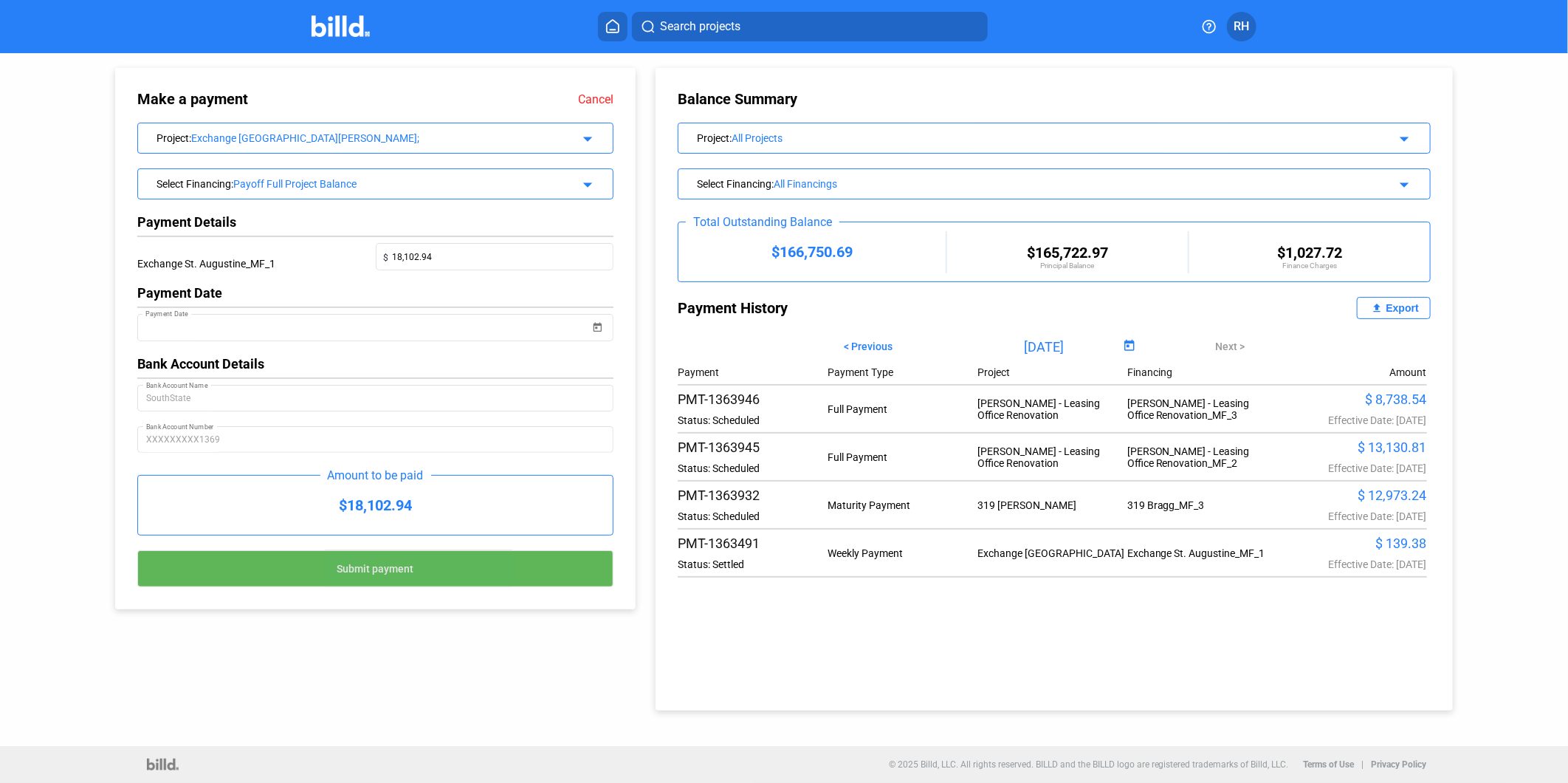
click at [384, 573] on span "Submit payment" at bounding box center [376, 568] width 77 height 12
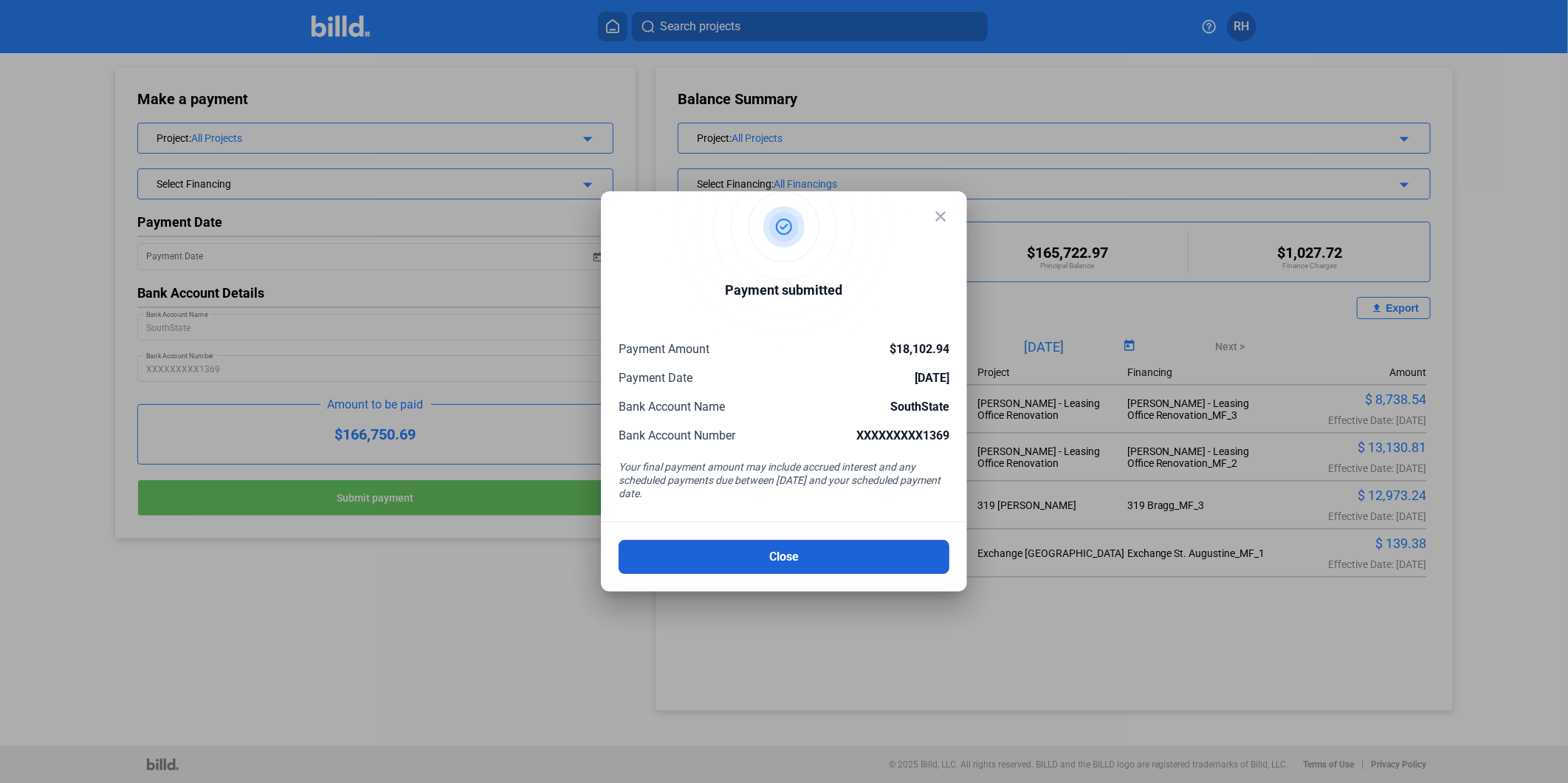
click at [801, 548] on button "Close" at bounding box center [784, 556] width 331 height 34
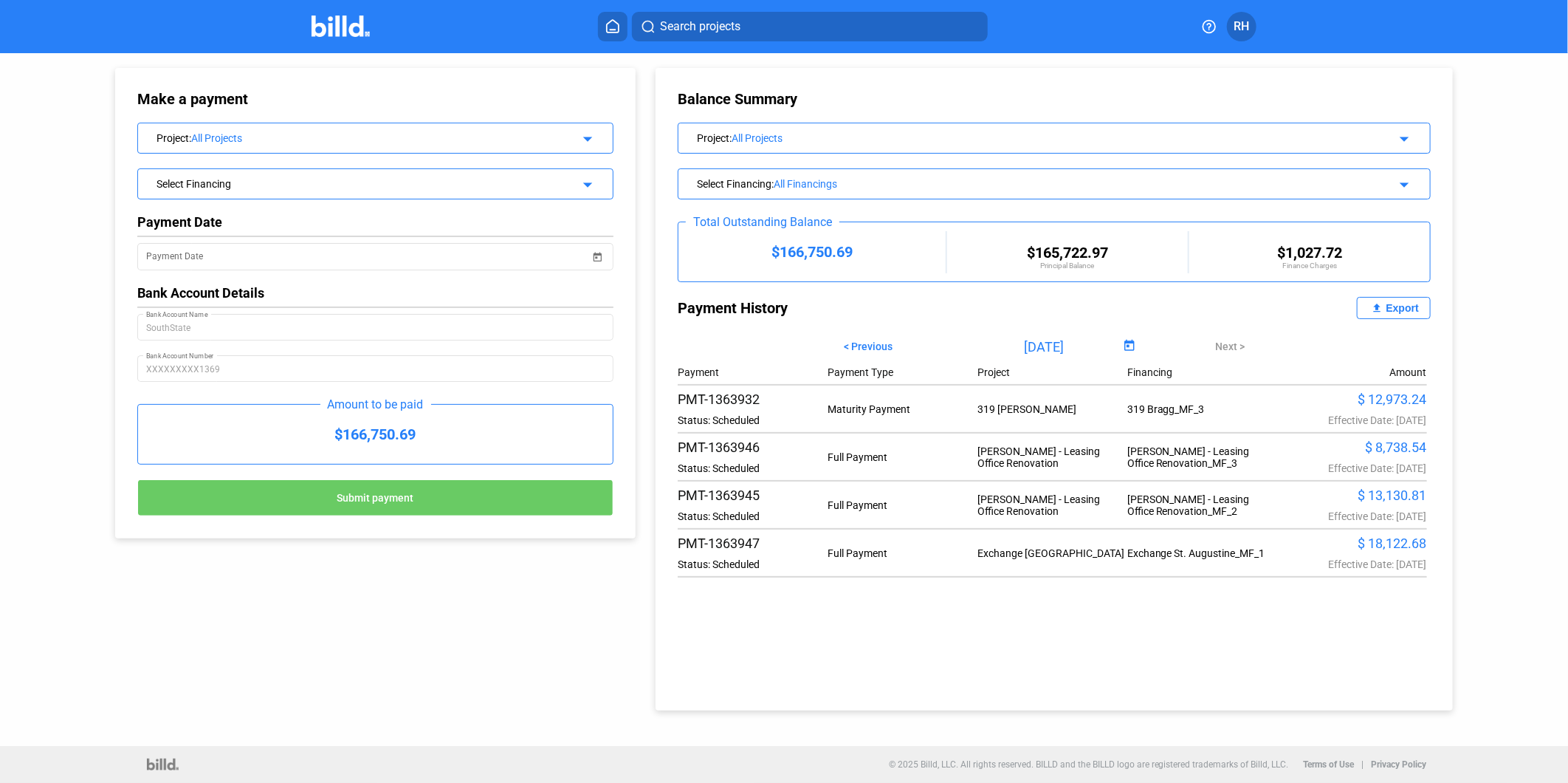
click at [1236, 24] on span "RH" at bounding box center [1242, 27] width 15 height 18
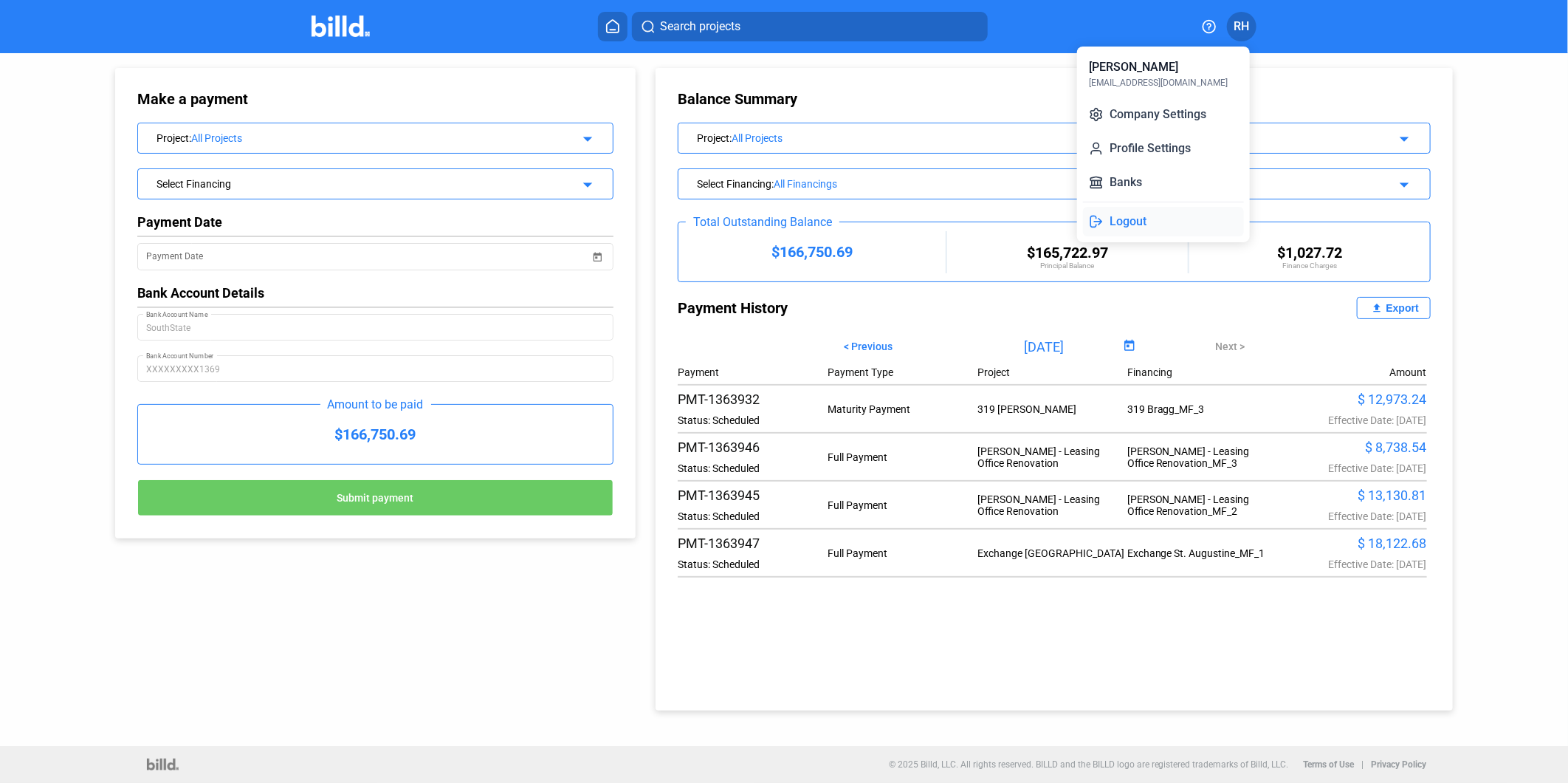
click at [1147, 220] on button "Logout" at bounding box center [1163, 221] width 161 height 29
